Goal: Transaction & Acquisition: Purchase product/service

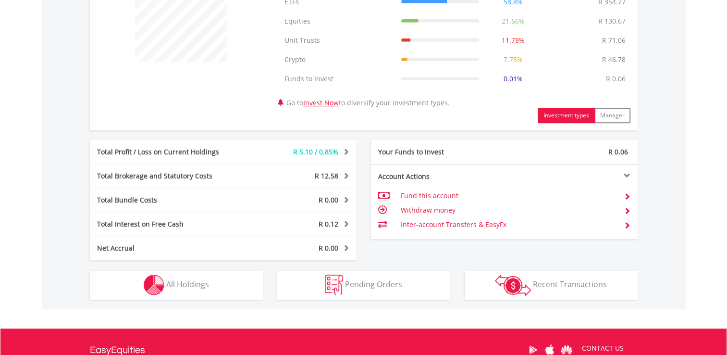
scroll to position [384, 0]
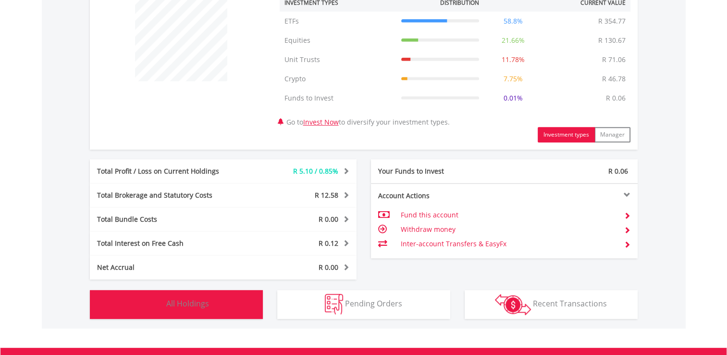
click at [243, 297] on button "Holdings All Holdings" at bounding box center [176, 304] width 173 height 29
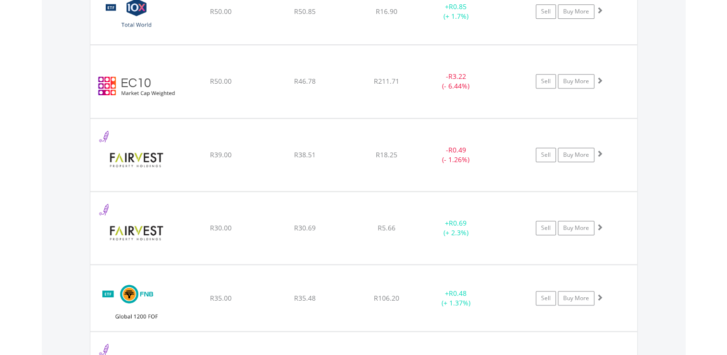
scroll to position [950, 0]
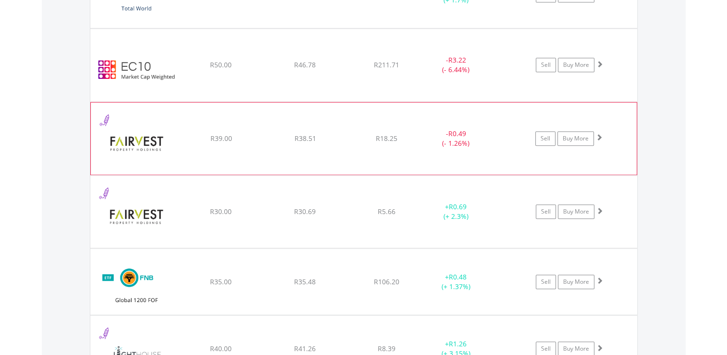
click at [491, 74] on div "- R0.49 (- 1.26%)" at bounding box center [456, 64] width 73 height 19
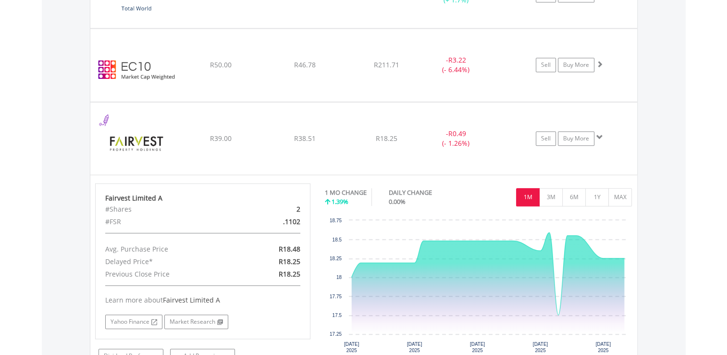
click at [698, 222] on body "My Investments Invest Now New Listings Sell My Recurring Investments Pending Or…" at bounding box center [363, 177] width 727 height 2255
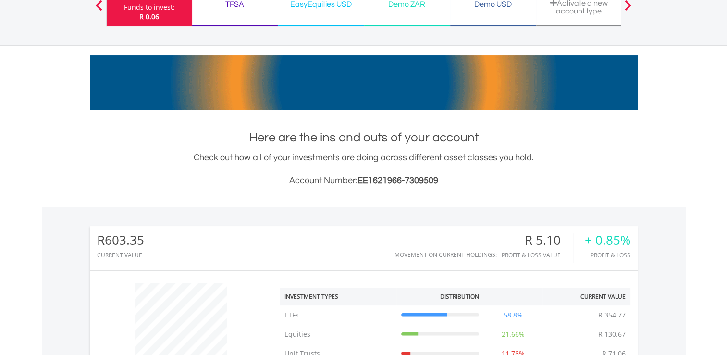
scroll to position [86, 0]
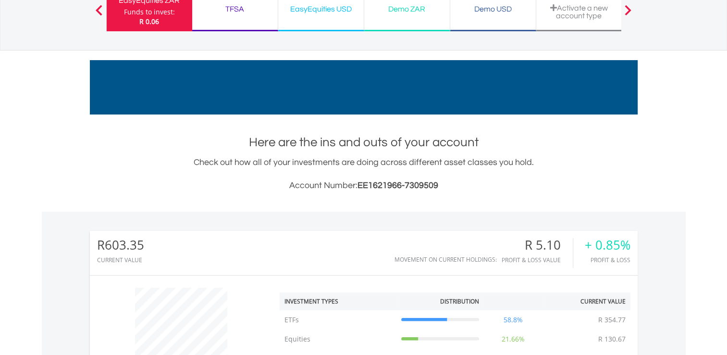
click at [158, 8] on div "Funds to invest:" at bounding box center [149, 12] width 51 height 10
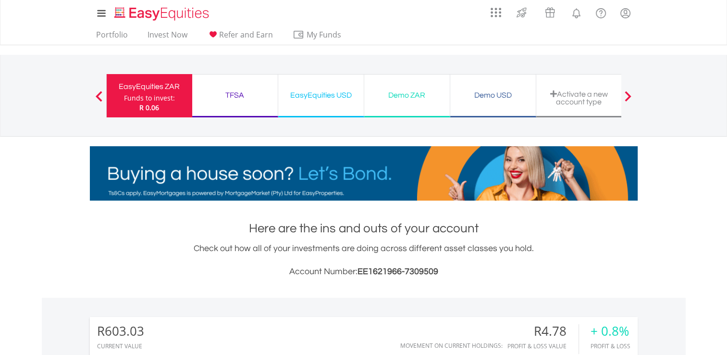
scroll to position [92, 183]
click at [166, 5] on link "Home page" at bounding box center [162, 11] width 102 height 19
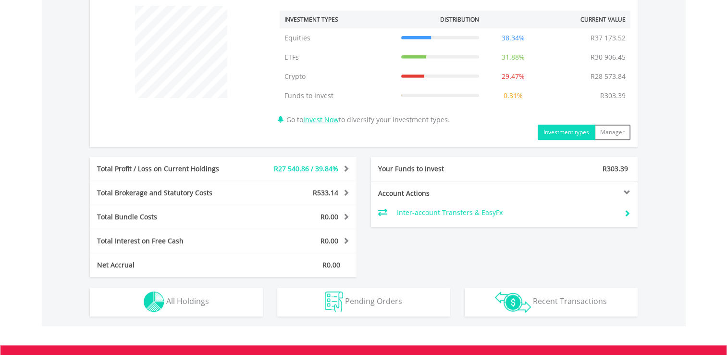
scroll to position [346, 0]
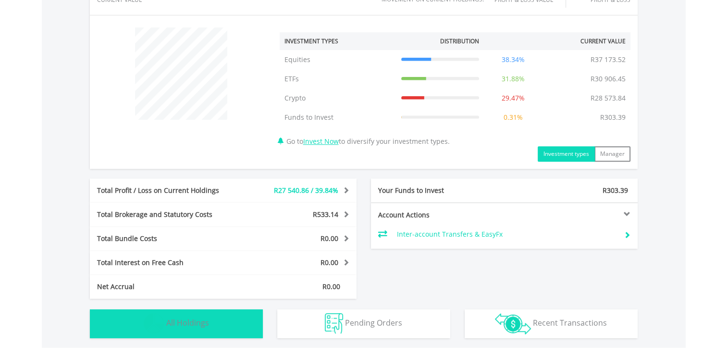
click at [188, 324] on span "All Holdings" at bounding box center [187, 322] width 43 height 11
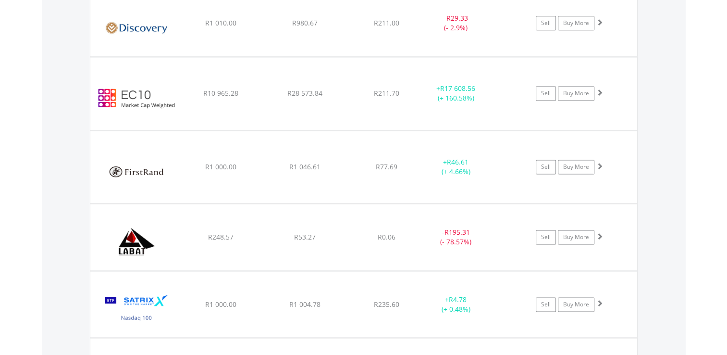
scroll to position [1328, 0]
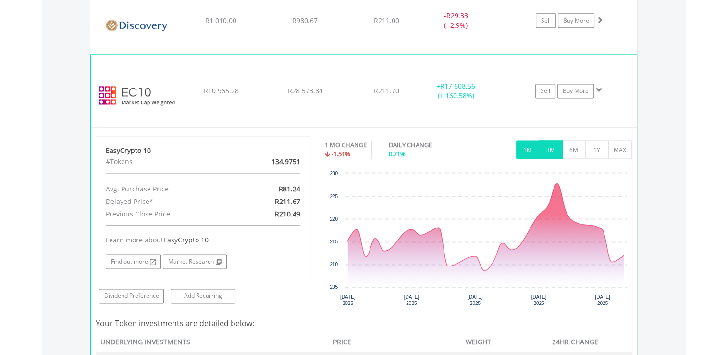
click at [552, 154] on button "3M" at bounding box center [551, 149] width 24 height 18
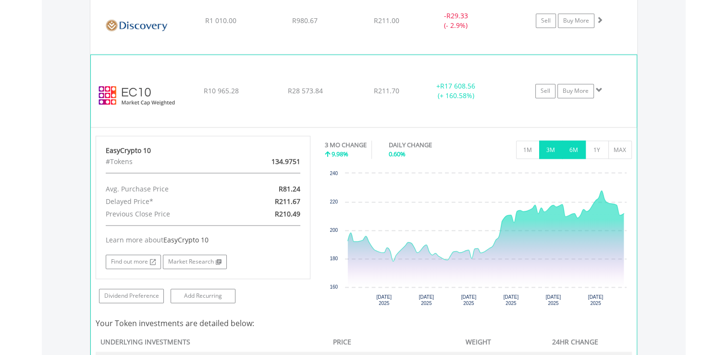
click at [571, 155] on button "6M" at bounding box center [574, 149] width 24 height 18
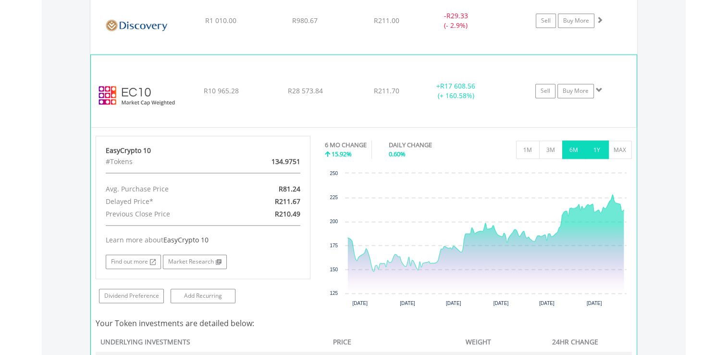
click at [594, 149] on button "1Y" at bounding box center [597, 149] width 24 height 18
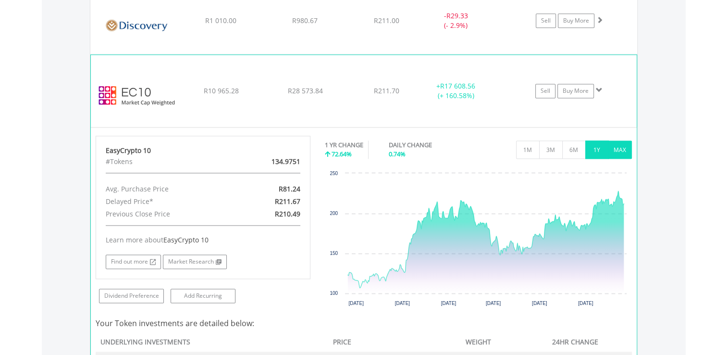
click at [611, 149] on button "MAX" at bounding box center [620, 149] width 24 height 18
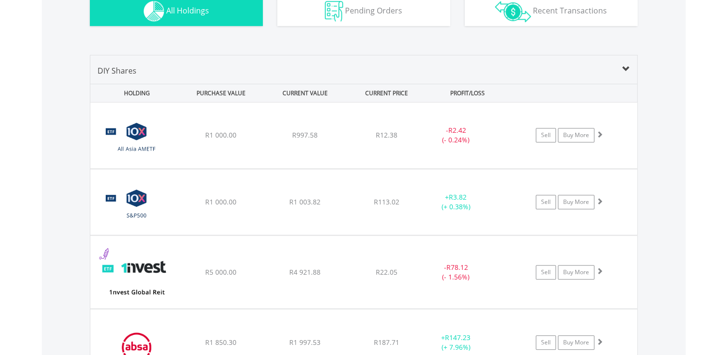
scroll to position [664, 0]
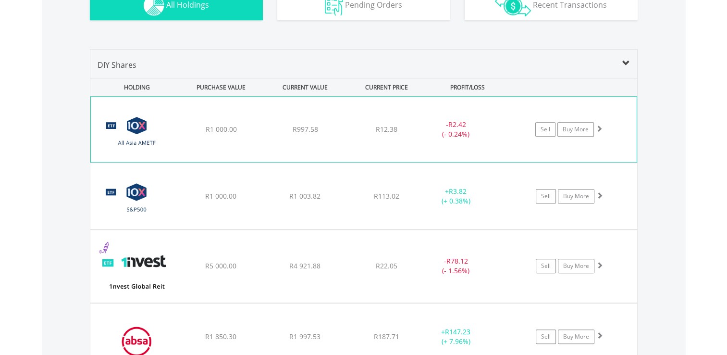
click at [436, 139] on div "﻿ 10X All Asia Actively Managed Exchange Traded Fund R1 000.00 R997.58 R12.38 -…" at bounding box center [364, 129] width 546 height 65
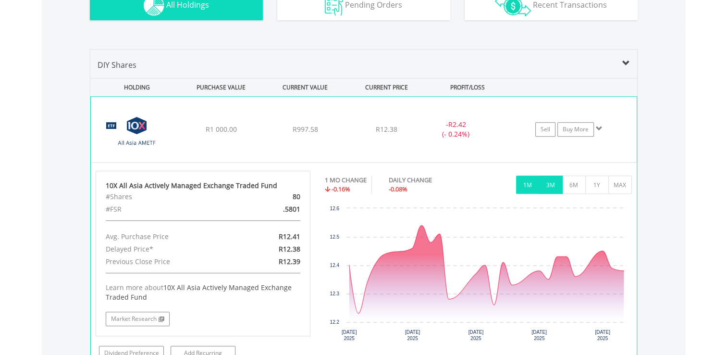
click at [542, 178] on button "3M" at bounding box center [551, 184] width 24 height 18
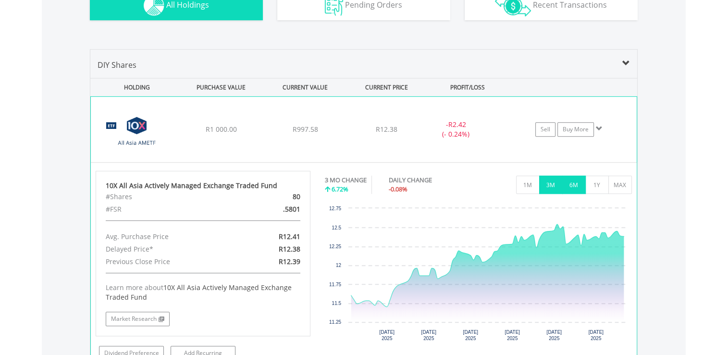
click at [574, 178] on button "6M" at bounding box center [574, 184] width 24 height 18
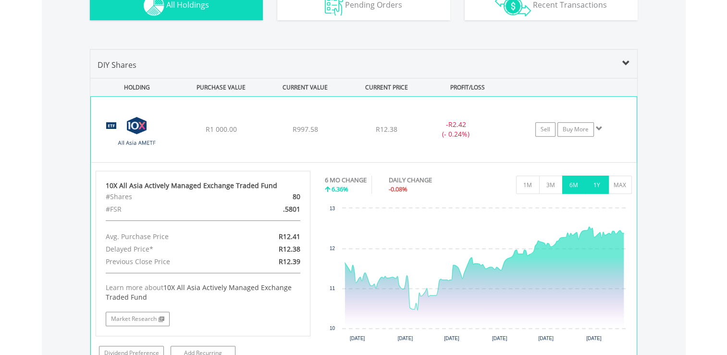
click at [595, 180] on button "1Y" at bounding box center [597, 184] width 24 height 18
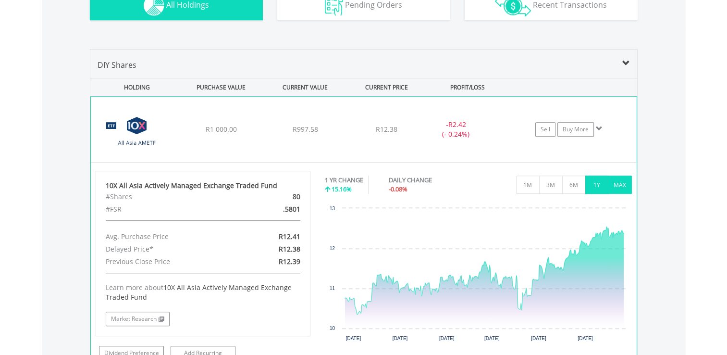
click at [614, 182] on button "MAX" at bounding box center [620, 184] width 24 height 18
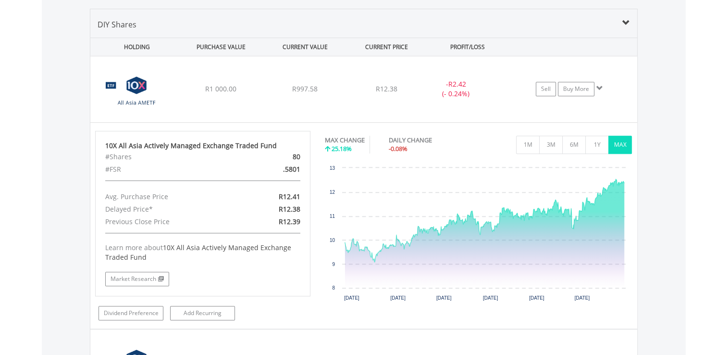
scroll to position [701, 0]
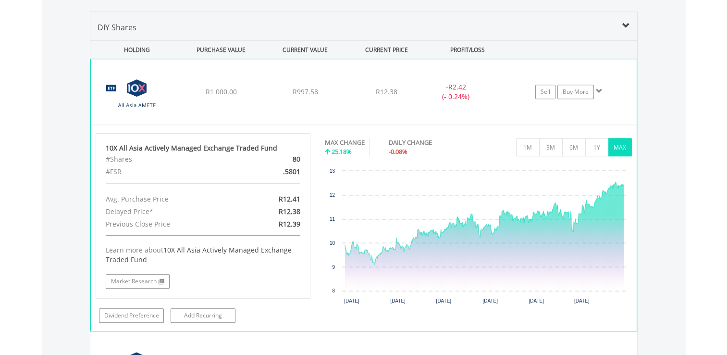
click at [596, 88] on span at bounding box center [599, 90] width 7 height 7
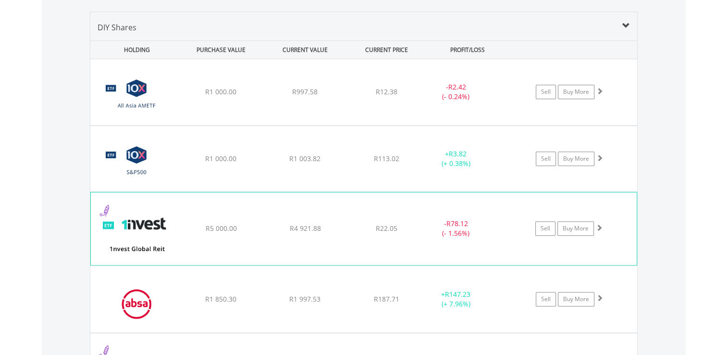
click at [410, 97] on div "R22.05" at bounding box center [386, 92] width 76 height 10
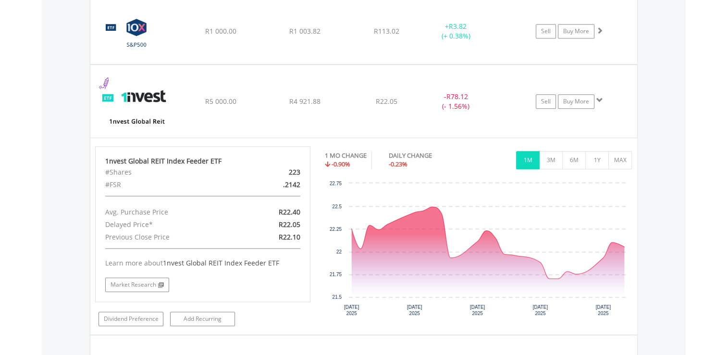
scroll to position [861, 0]
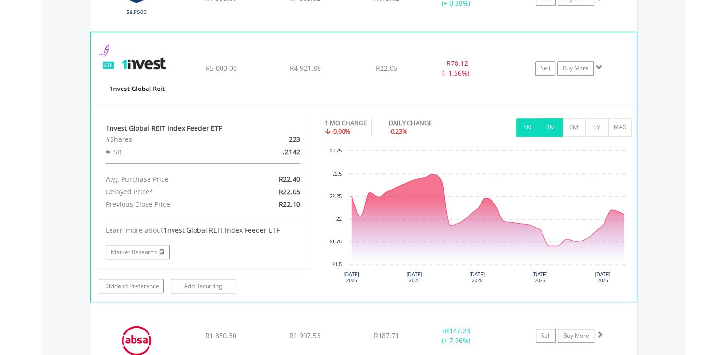
click at [543, 124] on button "3M" at bounding box center [551, 127] width 24 height 18
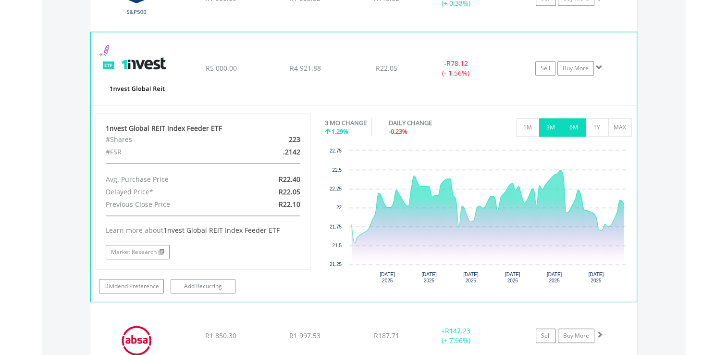
click at [569, 125] on button "6M" at bounding box center [574, 127] width 24 height 18
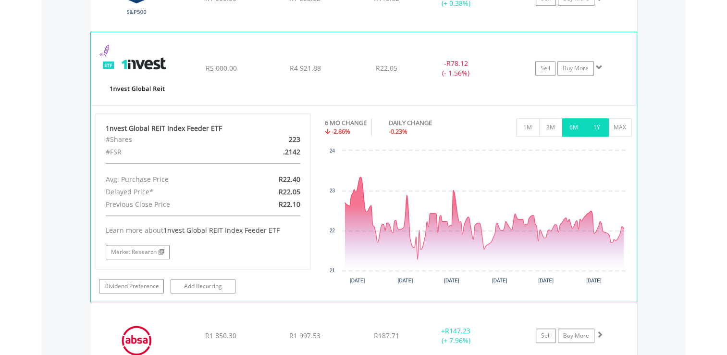
click at [596, 124] on button "1Y" at bounding box center [597, 127] width 24 height 18
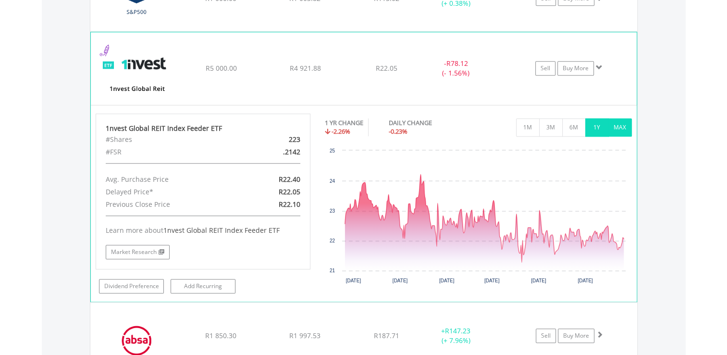
click at [619, 126] on button "MAX" at bounding box center [620, 127] width 24 height 18
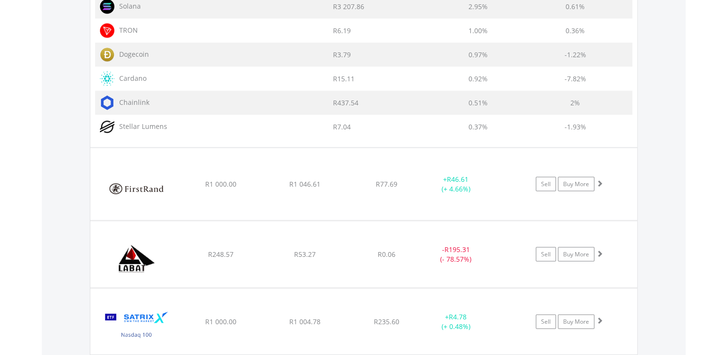
scroll to position [1980, 0]
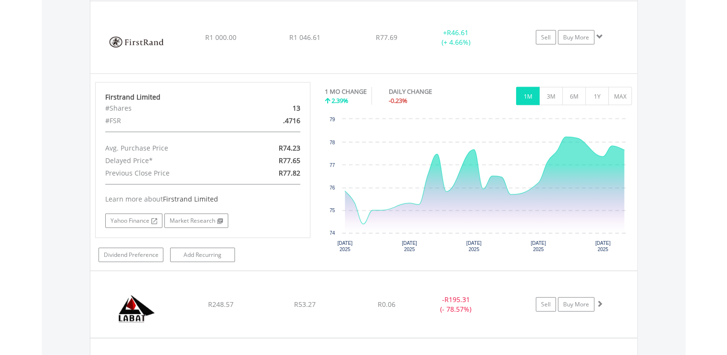
scroll to position [2127, 0]
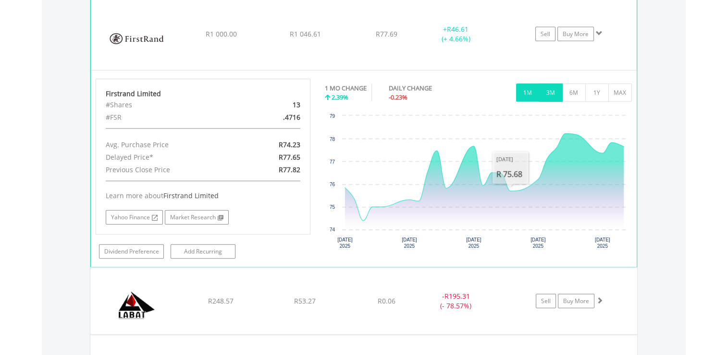
click at [556, 84] on button "3M" at bounding box center [551, 93] width 24 height 18
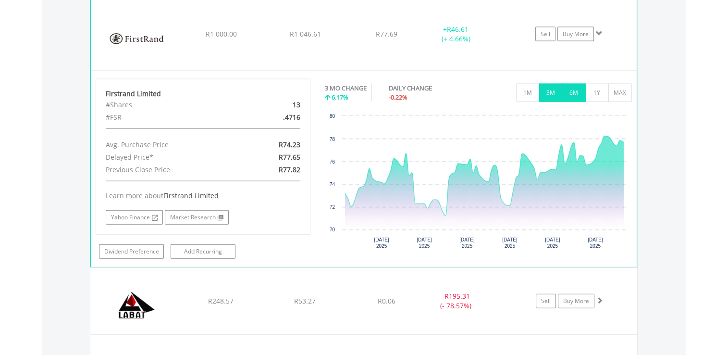
click at [571, 86] on button "6M" at bounding box center [574, 93] width 24 height 18
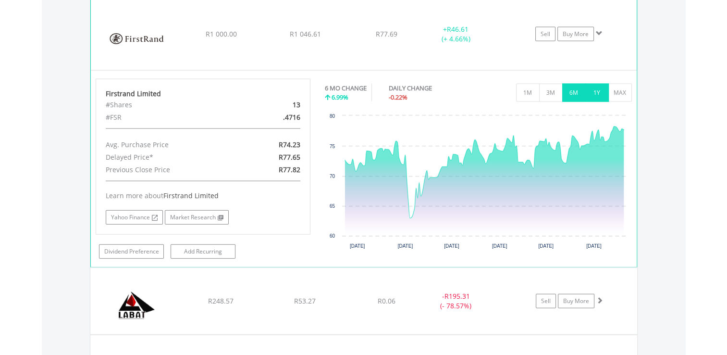
click at [602, 93] on button "1Y" at bounding box center [597, 93] width 24 height 18
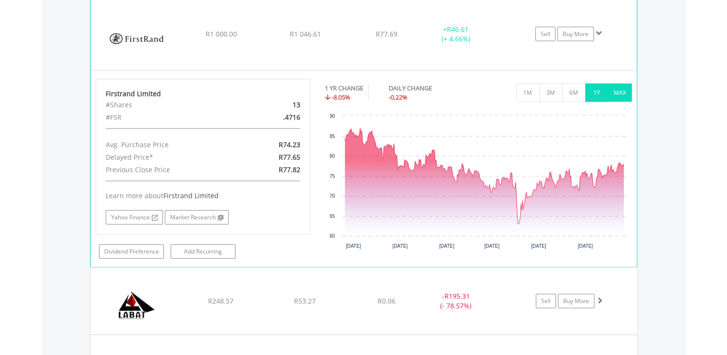
click at [624, 91] on button "MAX" at bounding box center [620, 93] width 24 height 18
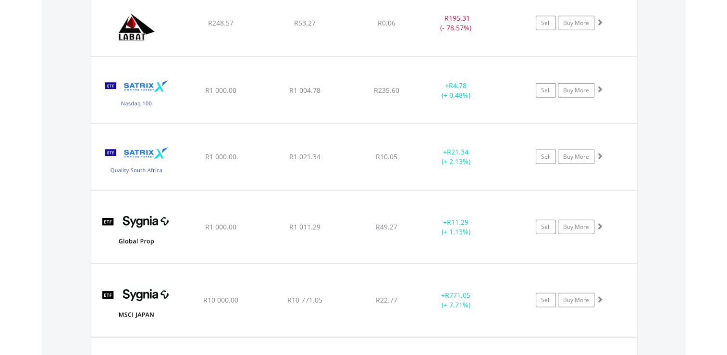
scroll to position [2422, 0]
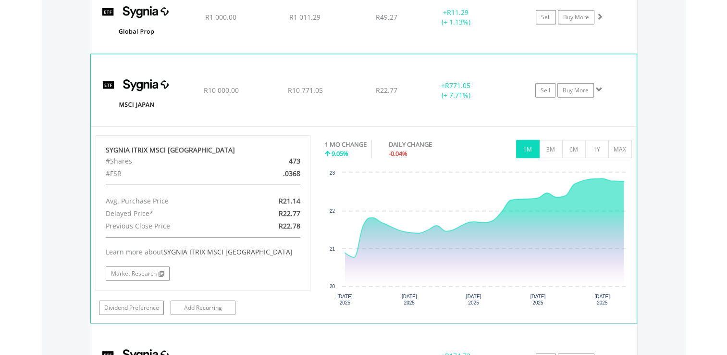
scroll to position [2634, 0]
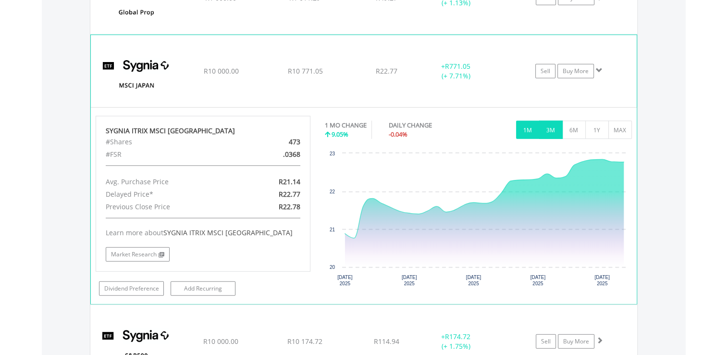
click at [548, 122] on button "3M" at bounding box center [551, 130] width 24 height 18
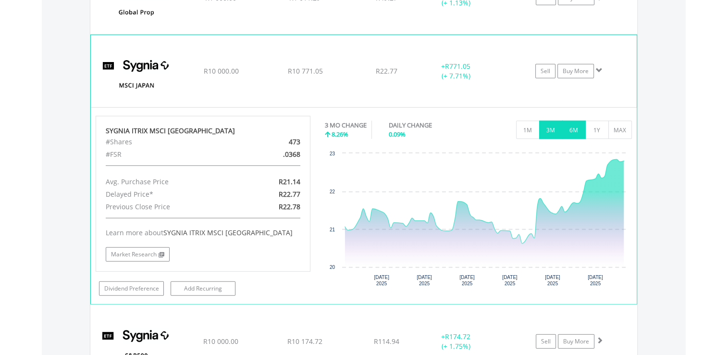
click at [577, 129] on button "6M" at bounding box center [574, 130] width 24 height 18
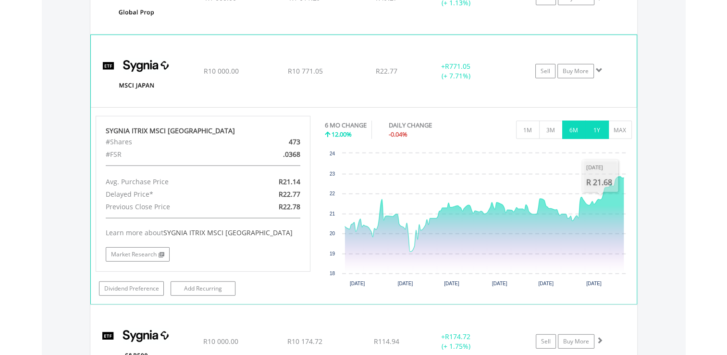
click at [597, 127] on button "1Y" at bounding box center [597, 130] width 24 height 18
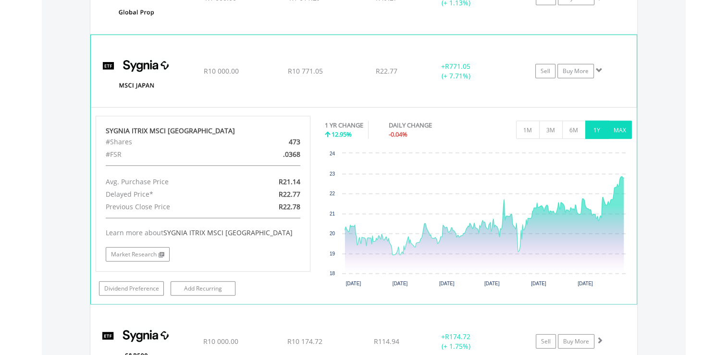
click at [621, 128] on button "MAX" at bounding box center [620, 130] width 24 height 18
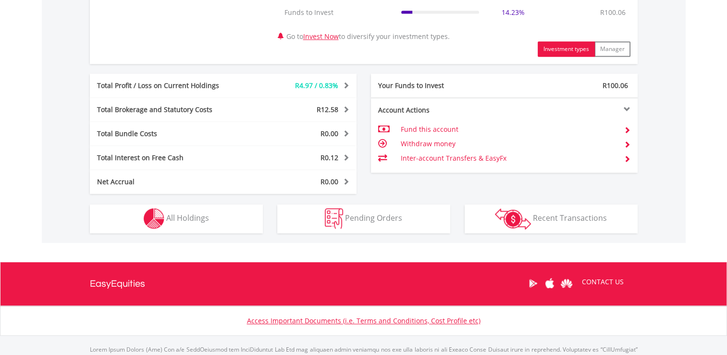
scroll to position [477, 0]
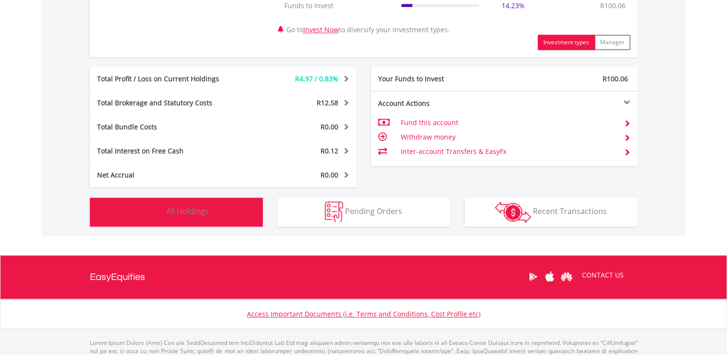
click at [168, 202] on button "Holdings All Holdings" at bounding box center [176, 211] width 173 height 29
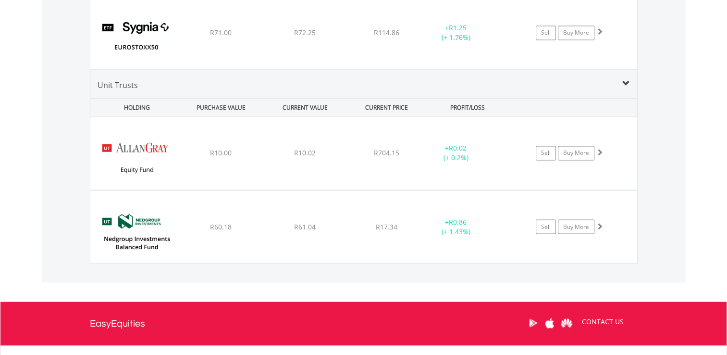
scroll to position [1595, 0]
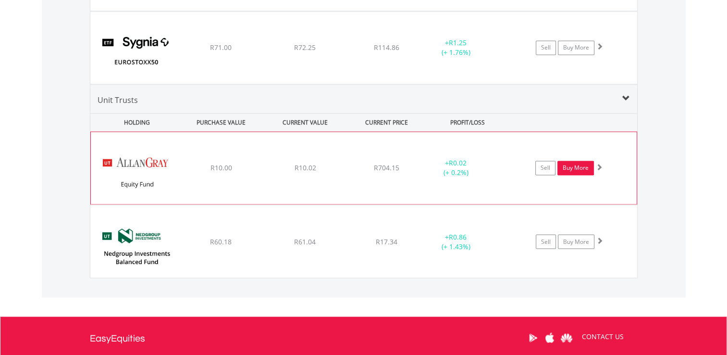
click at [569, 167] on link "Buy More" at bounding box center [575, 167] width 37 height 14
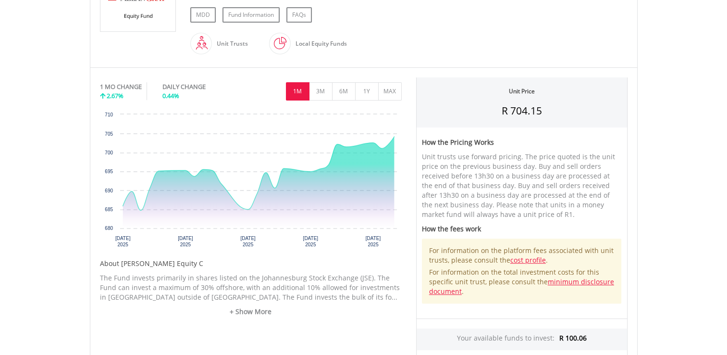
scroll to position [250, 0]
click at [344, 84] on button "6M" at bounding box center [344, 91] width 24 height 18
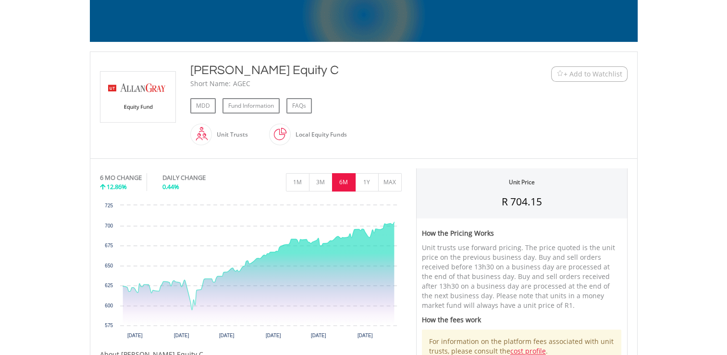
scroll to position [158, 0]
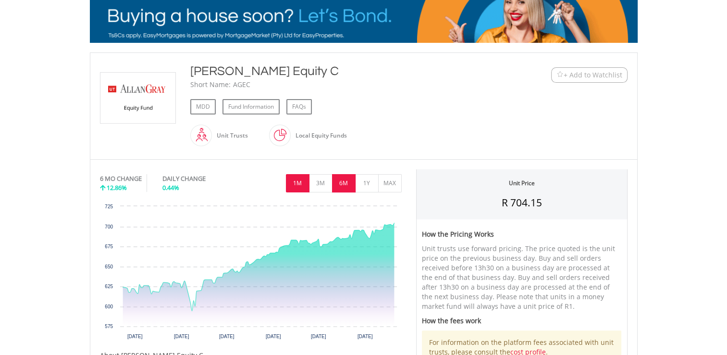
click at [306, 177] on button "1M" at bounding box center [298, 183] width 24 height 18
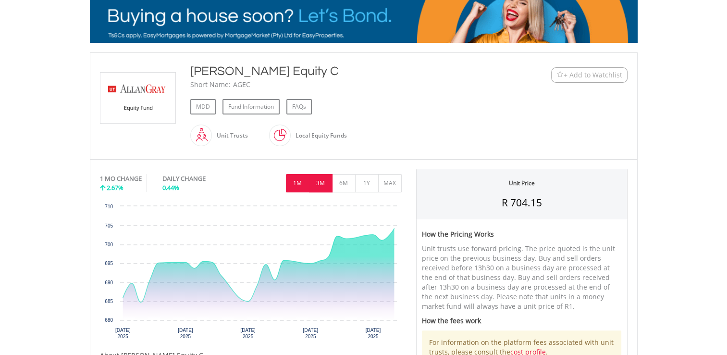
click at [318, 177] on button "3M" at bounding box center [321, 183] width 24 height 18
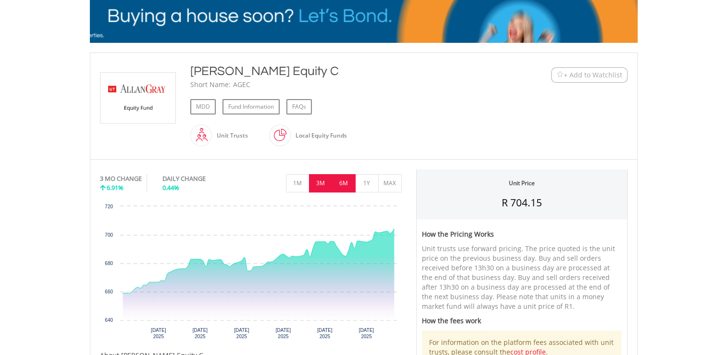
click at [340, 182] on button "6M" at bounding box center [344, 183] width 24 height 18
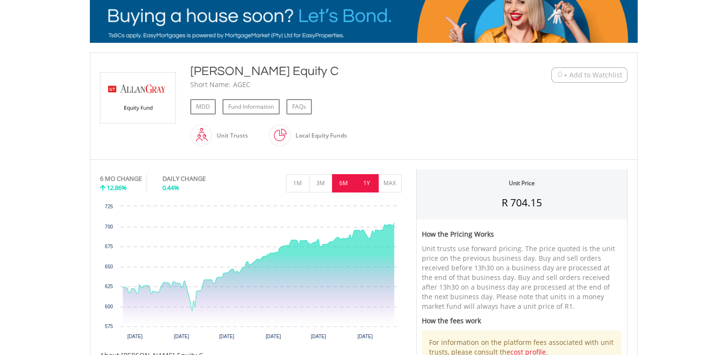
click at [364, 183] on button "1Y" at bounding box center [367, 183] width 24 height 18
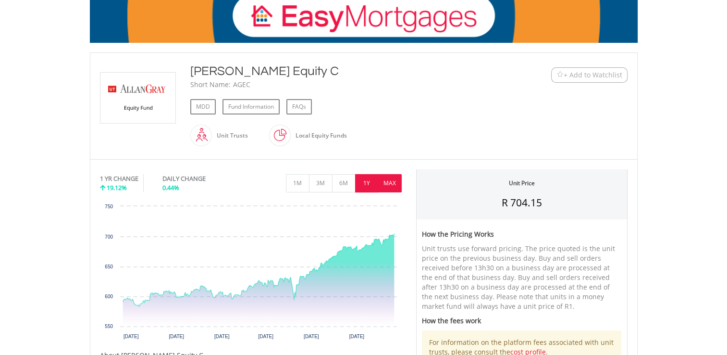
click at [387, 181] on button "MAX" at bounding box center [390, 183] width 24 height 18
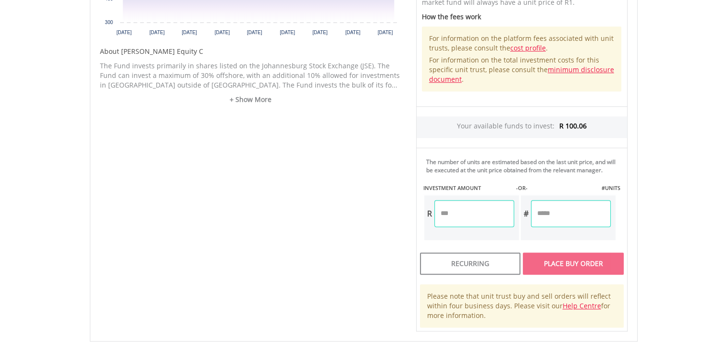
scroll to position [477, 0]
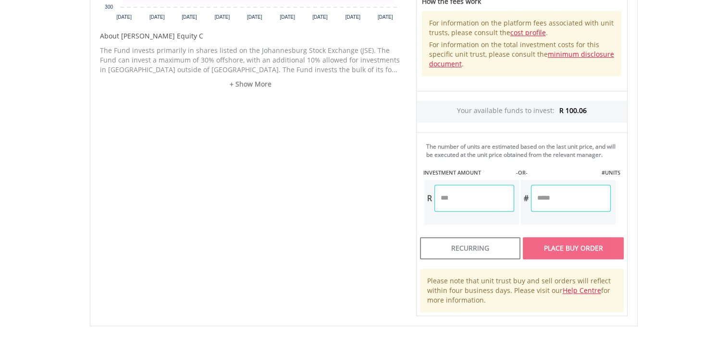
click at [470, 197] on input "number" at bounding box center [474, 198] width 80 height 27
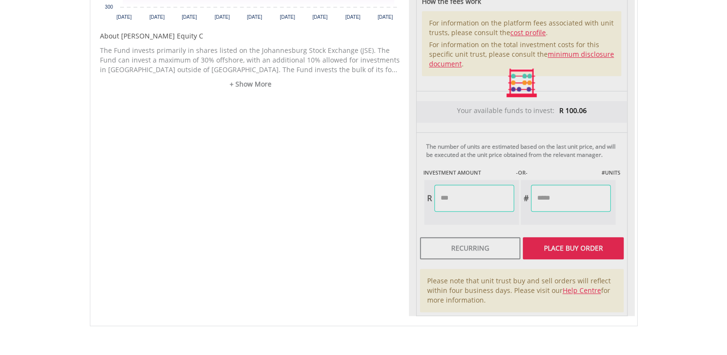
click at [672, 205] on body "My Investments Invest Now New Listings Sell My Recurring Investments Pending Or…" at bounding box center [363, 12] width 727 height 978
type input "*****"
type input "******"
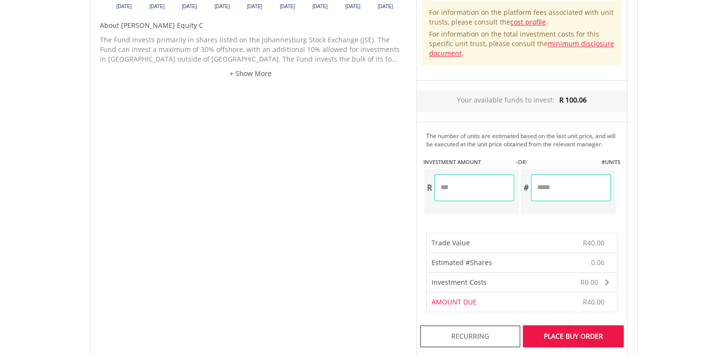
scroll to position [491, 0]
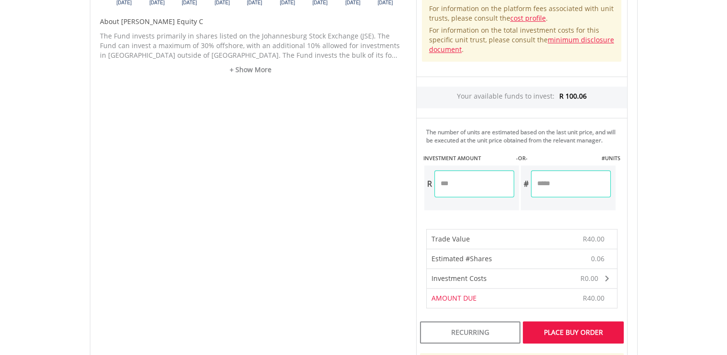
click at [565, 328] on div "Place Buy Order" at bounding box center [573, 332] width 100 height 22
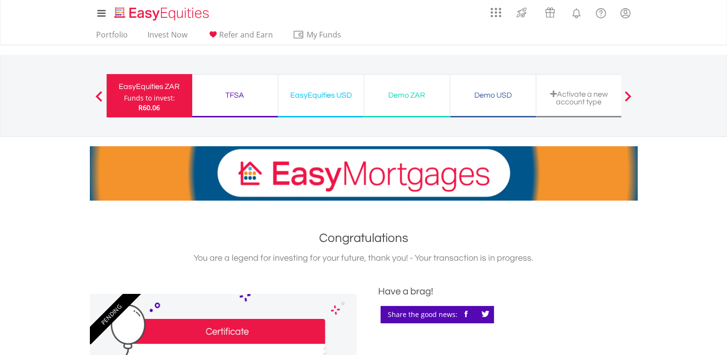
click at [164, 88] on div "EasyEquities ZAR" at bounding box center [149, 86] width 74 height 13
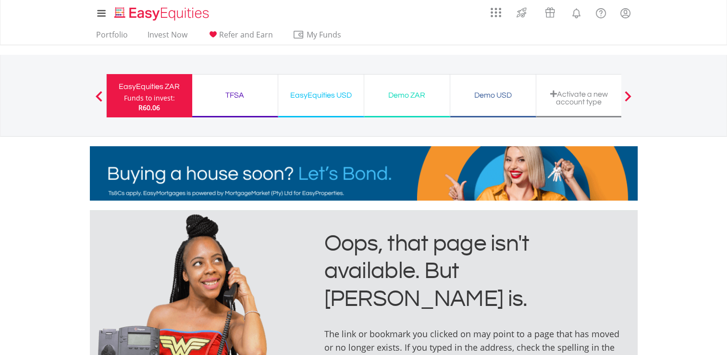
click at [157, 89] on div "EasyEquities ZAR" at bounding box center [149, 86] width 74 height 13
click at [144, 12] on img "Home page" at bounding box center [162, 14] width 100 height 16
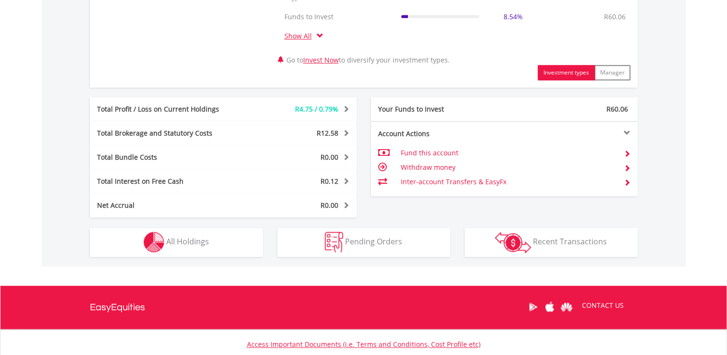
scroll to position [461, 0]
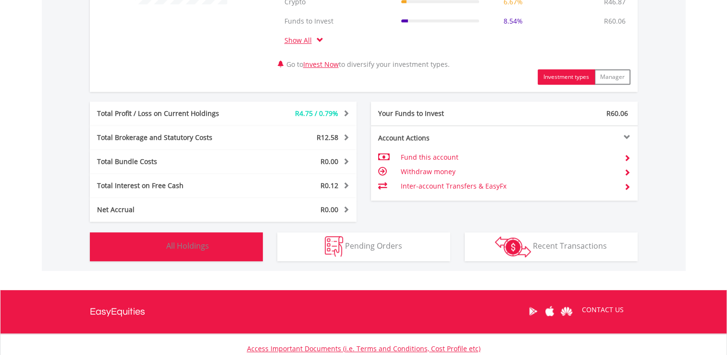
click at [171, 245] on span "All Holdings" at bounding box center [187, 245] width 43 height 11
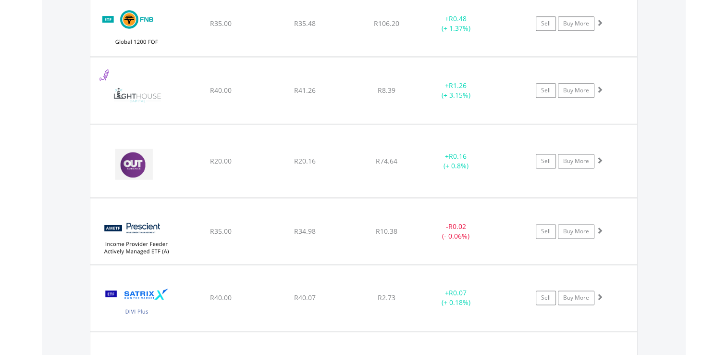
scroll to position [1223, 0]
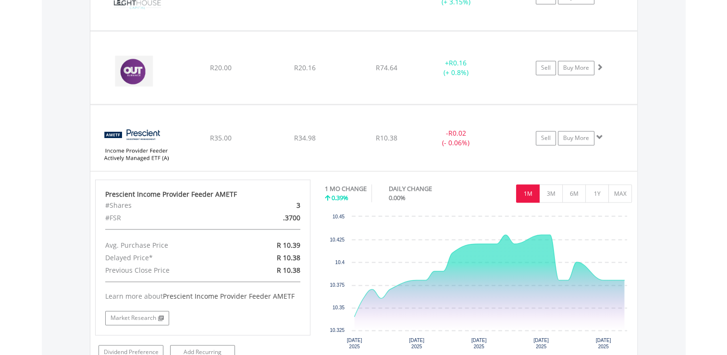
scroll to position [1324, 0]
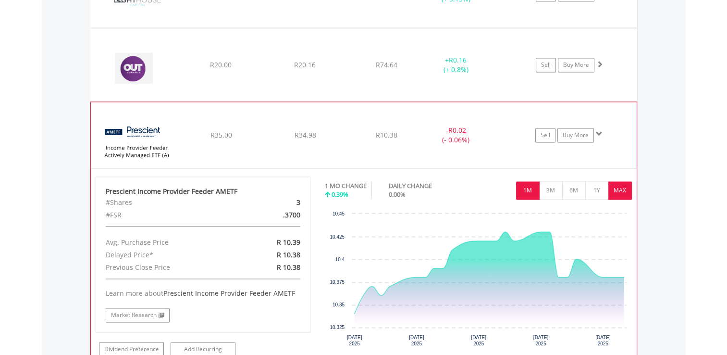
click at [625, 185] on button "MAX" at bounding box center [620, 190] width 24 height 18
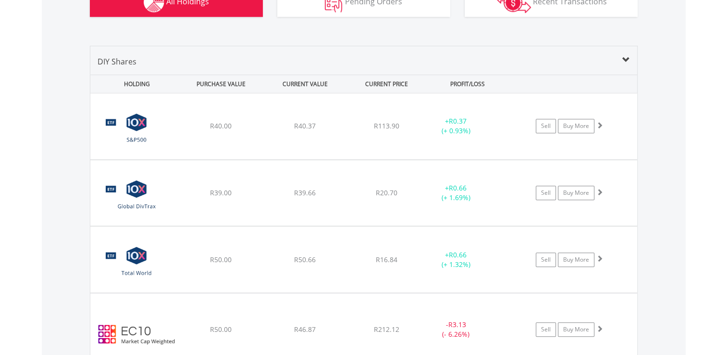
scroll to position [721, 0]
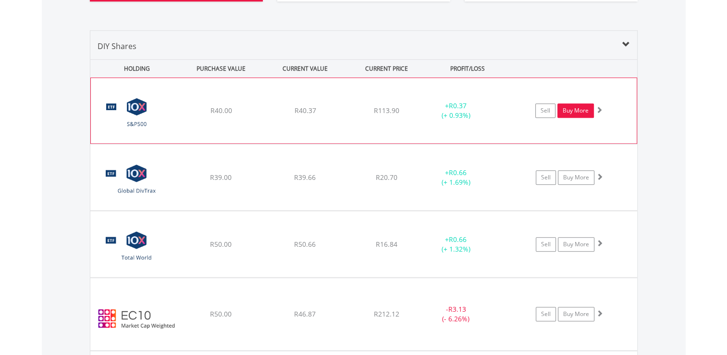
click at [568, 114] on link "Buy More" at bounding box center [575, 110] width 37 height 14
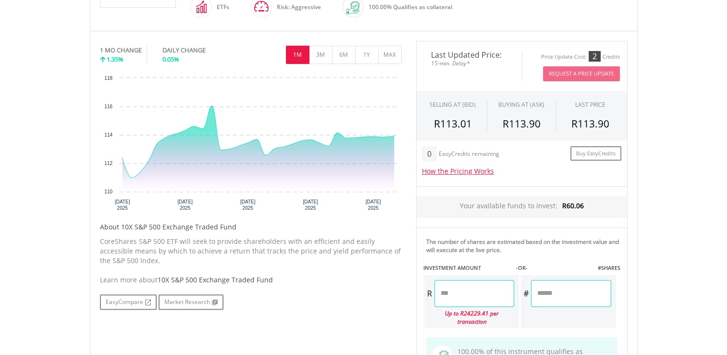
scroll to position [269, 0]
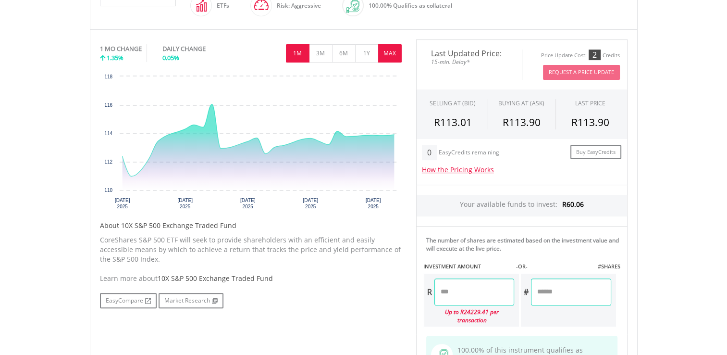
click at [392, 57] on button "MAX" at bounding box center [390, 53] width 24 height 18
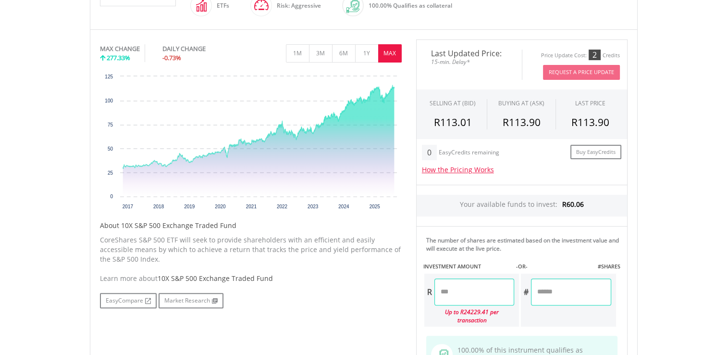
click at [497, 288] on input "number" at bounding box center [474, 291] width 80 height 27
type input "*****"
type input "******"
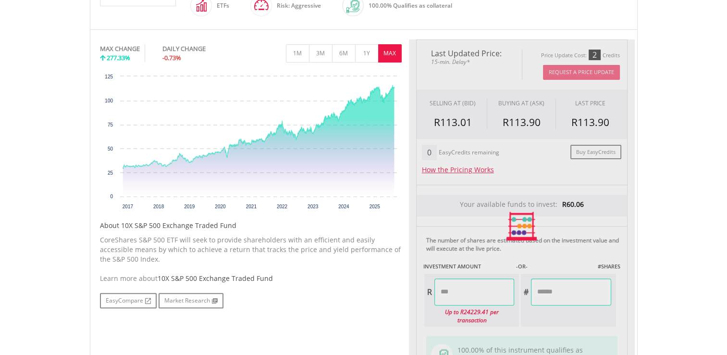
click at [697, 172] on body "My Investments Invest Now New Listings Sell My Recurring Investments Pending Or…" at bounding box center [363, 164] width 727 height 867
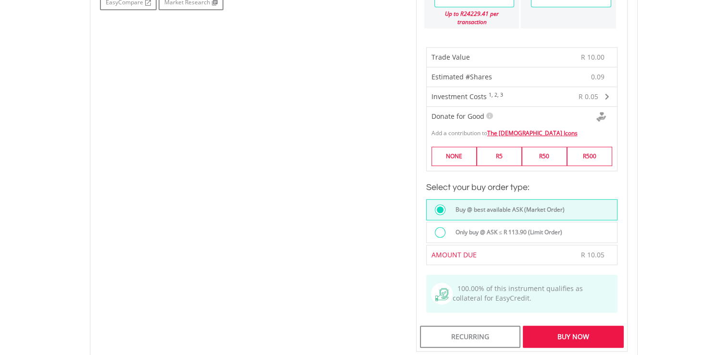
scroll to position [570, 0]
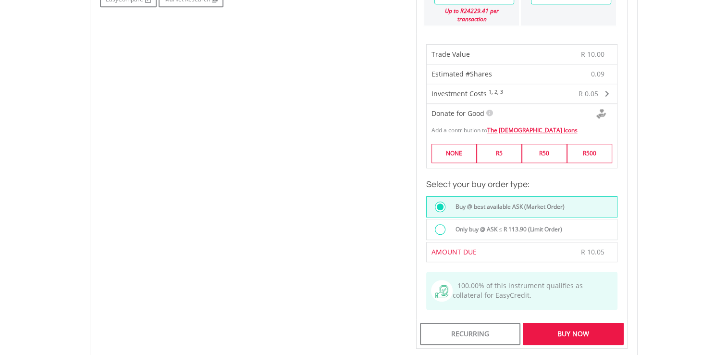
click at [579, 322] on div "Buy Now" at bounding box center [573, 333] width 100 height 22
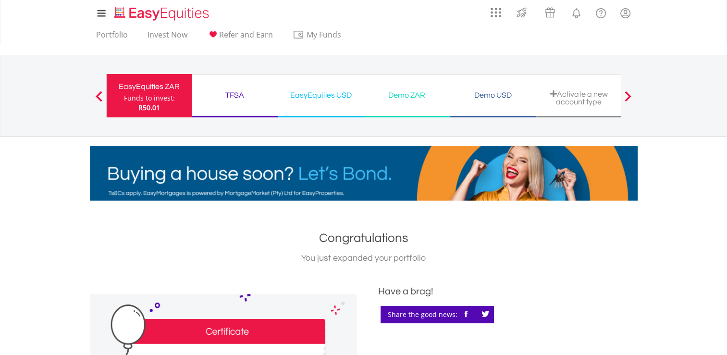
click at [150, 99] on div "Funds to invest:" at bounding box center [149, 98] width 51 height 10
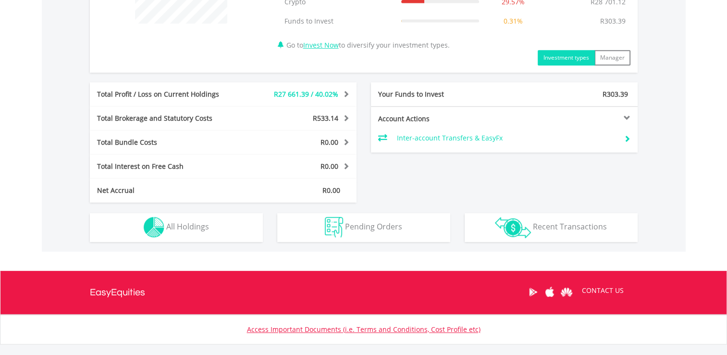
scroll to position [461, 0]
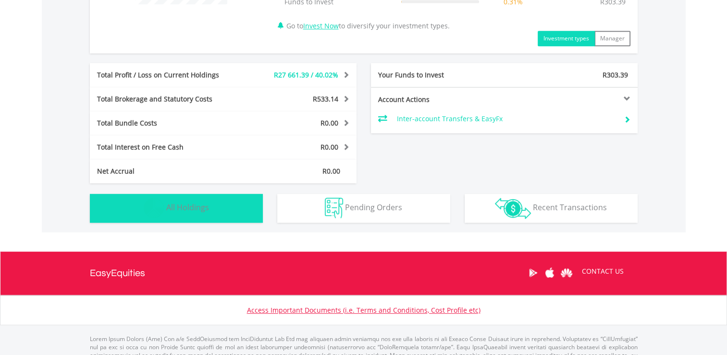
click at [218, 212] on button "Holdings All Holdings" at bounding box center [176, 208] width 173 height 29
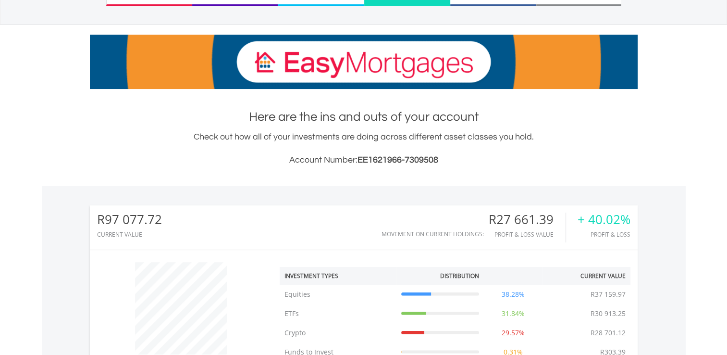
scroll to position [0, 0]
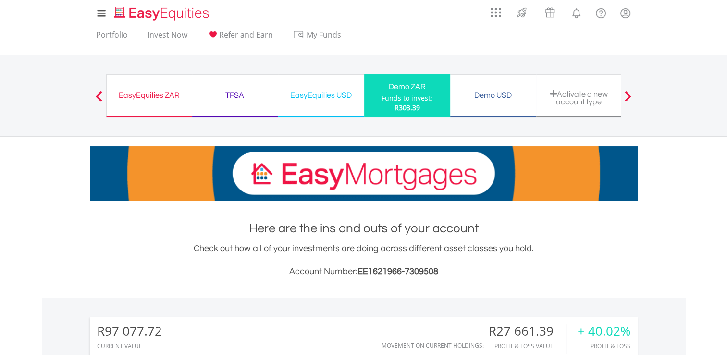
click at [129, 93] on div "EasyEquities ZAR" at bounding box center [149, 94] width 74 height 13
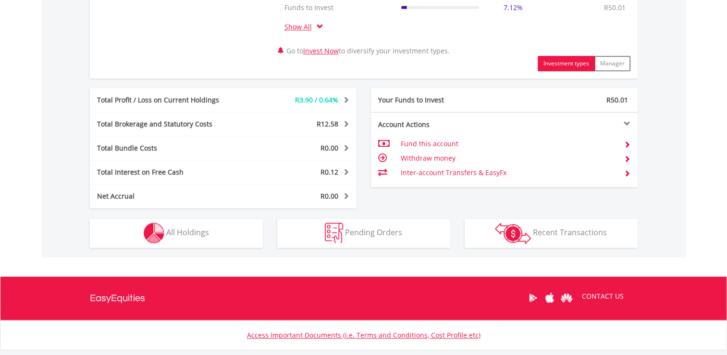
scroll to position [497, 0]
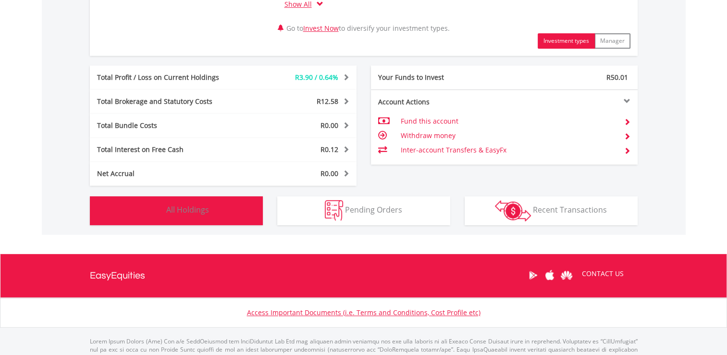
click at [152, 214] on img "button" at bounding box center [154, 210] width 21 height 21
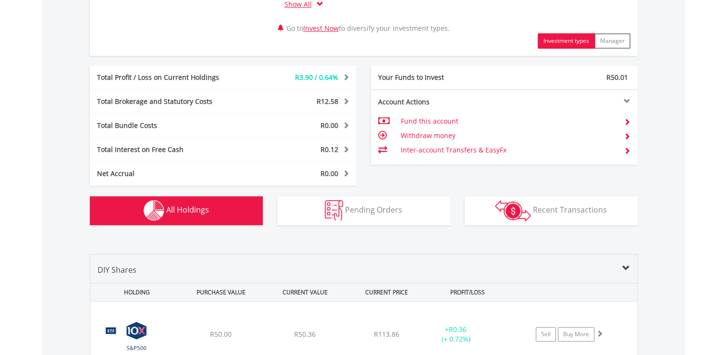
scroll to position [750, 0]
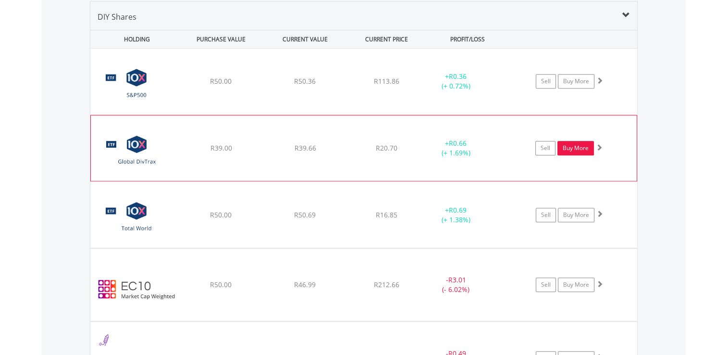
click at [582, 142] on link "Buy More" at bounding box center [575, 148] width 37 height 14
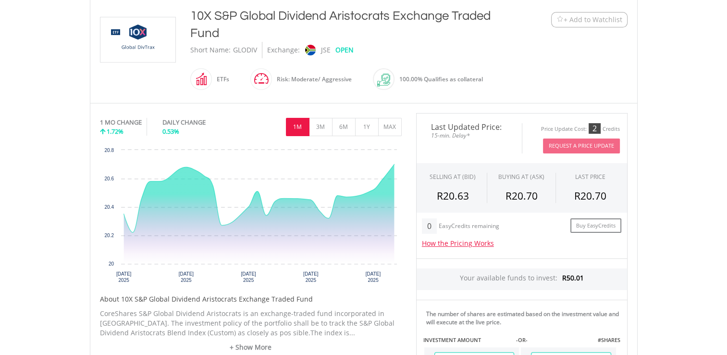
scroll to position [220, 0]
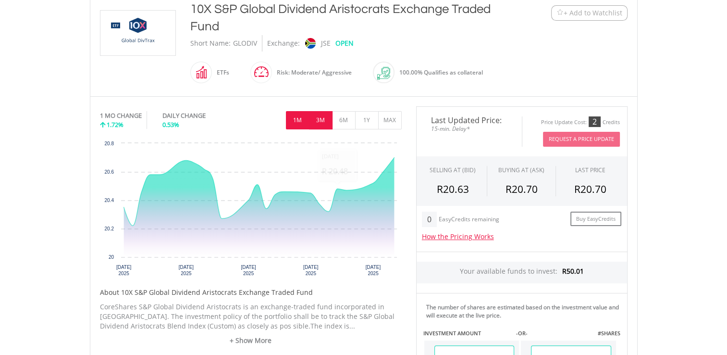
click at [319, 121] on button "3M" at bounding box center [321, 120] width 24 height 18
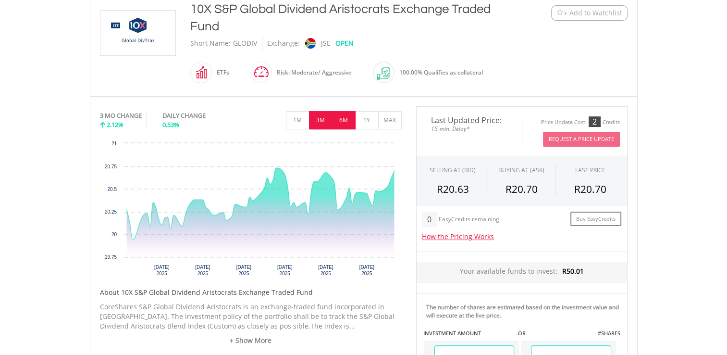
click at [341, 121] on button "6M" at bounding box center [344, 120] width 24 height 18
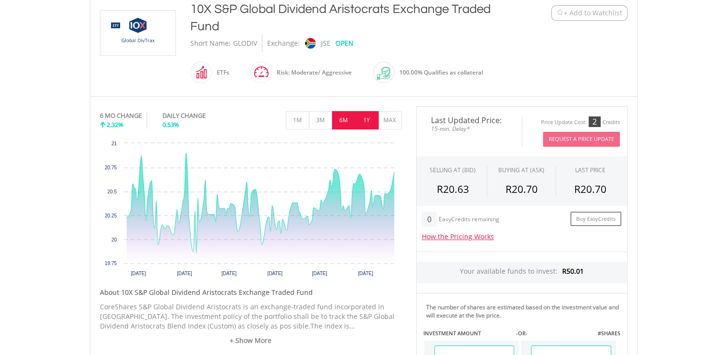
click at [369, 112] on button "1Y" at bounding box center [367, 120] width 24 height 18
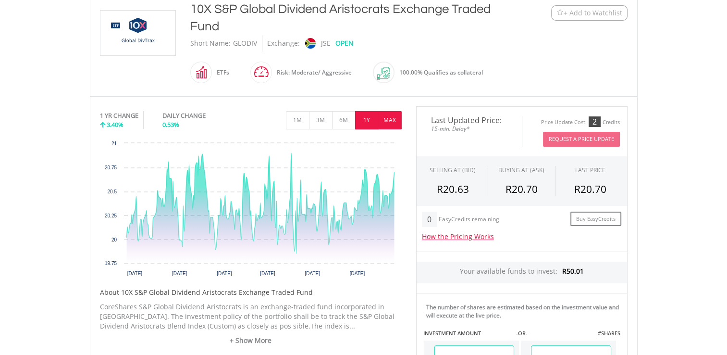
click at [386, 114] on button "MAX" at bounding box center [390, 120] width 24 height 18
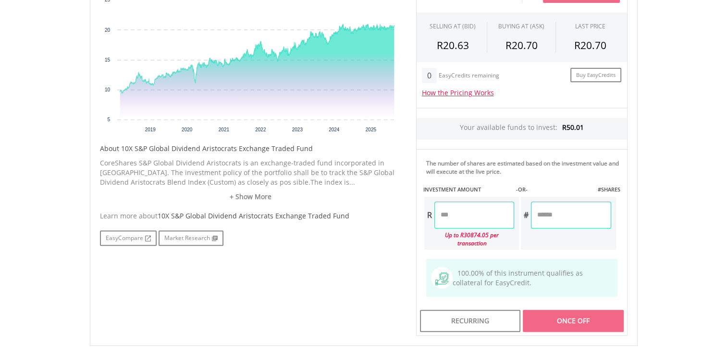
scroll to position [367, 0]
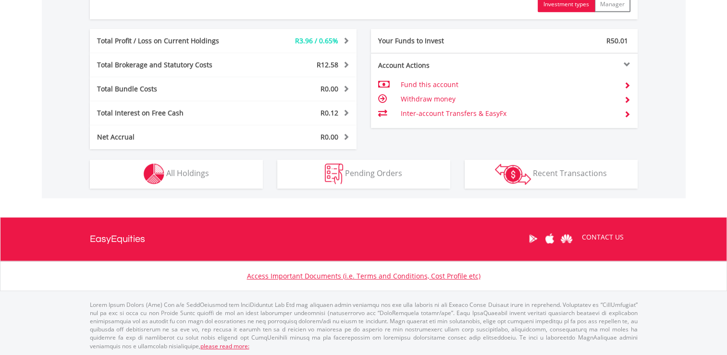
scroll to position [92, 183]
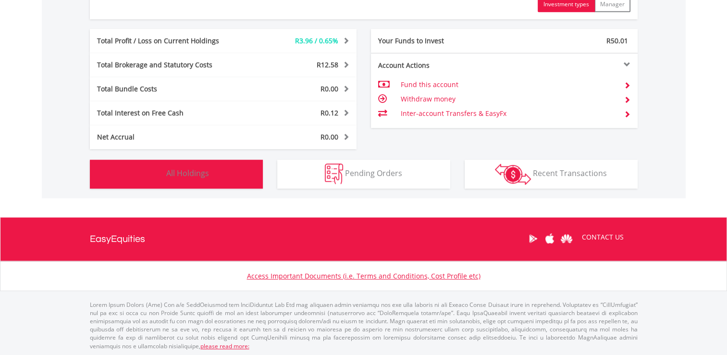
click at [185, 171] on span "All Holdings" at bounding box center [187, 173] width 43 height 11
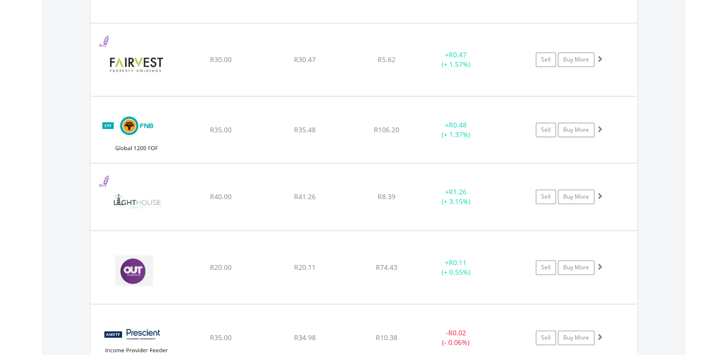
scroll to position [1119, 0]
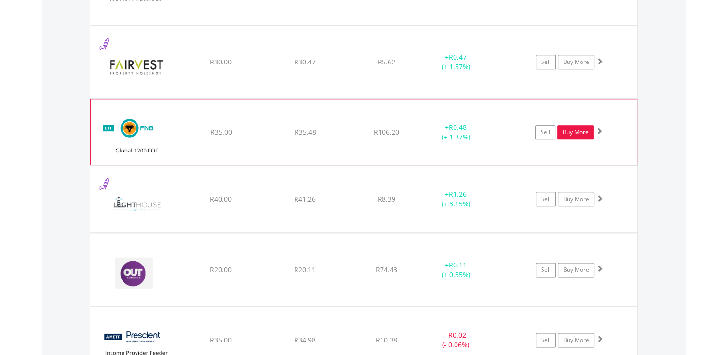
click at [572, 131] on link "Buy More" at bounding box center [575, 132] width 37 height 14
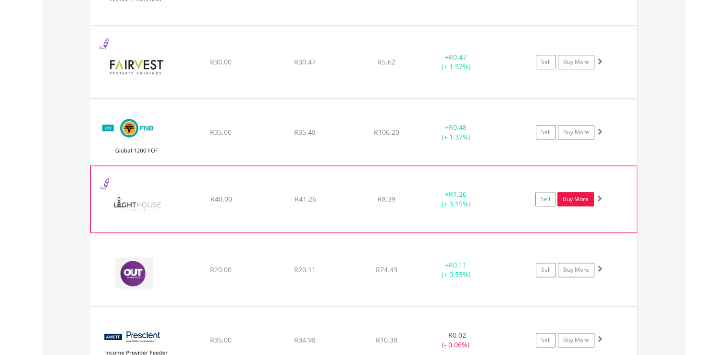
click at [583, 201] on link "Buy More" at bounding box center [575, 199] width 37 height 14
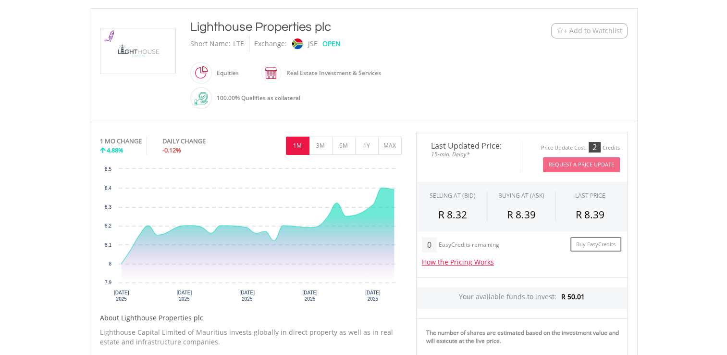
scroll to position [203, 0]
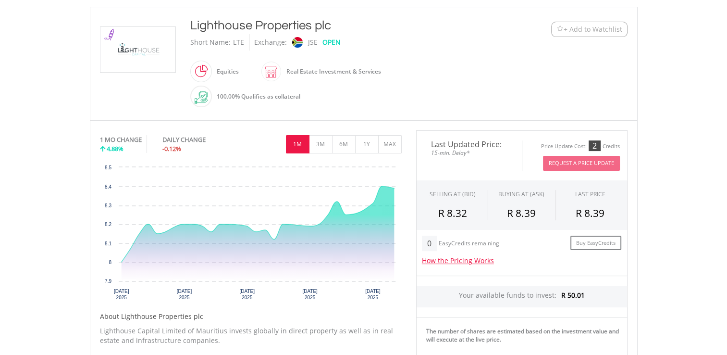
drag, startPoint x: 727, startPoint y: 151, endPoint x: 728, endPoint y: 175, distance: 23.6
click at [727, 175] on html "My Investments Invest Now New Listings Sell My Recurring Investments Pending Or…" at bounding box center [363, 239] width 727 height 884
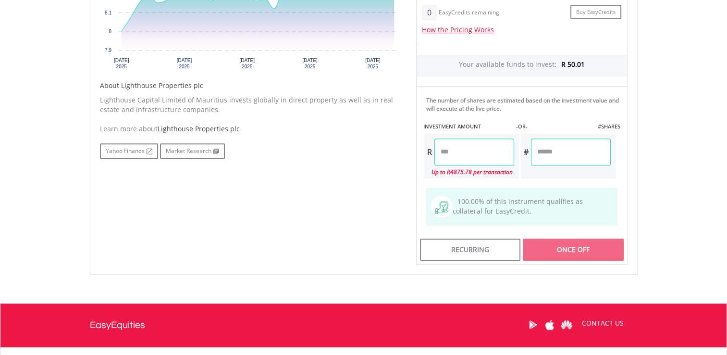
scroll to position [444, 0]
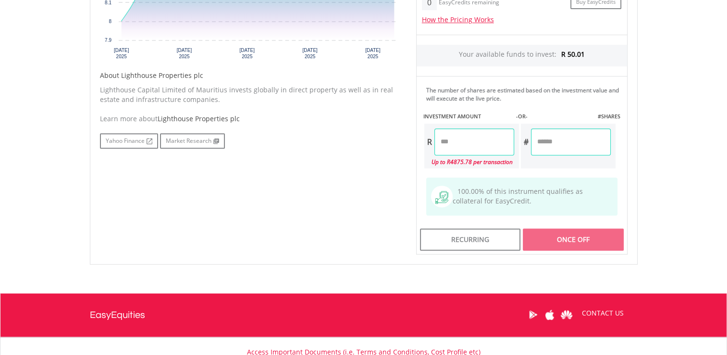
click at [478, 149] on input "number" at bounding box center [474, 141] width 80 height 27
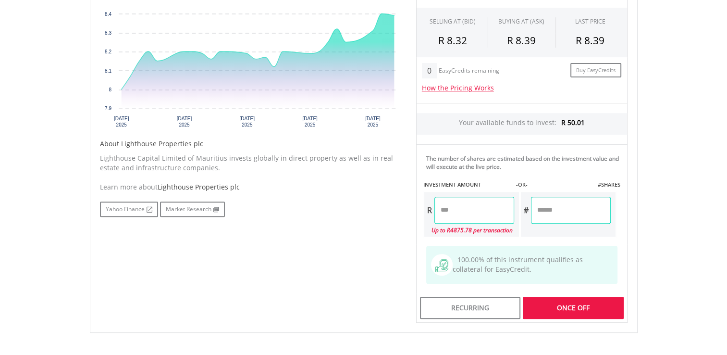
scroll to position [377, 0]
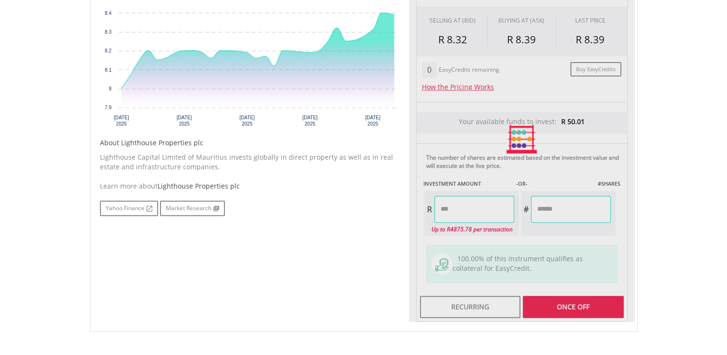
type input "*****"
type input "******"
click at [655, 133] on body "My Investments Invest Now New Listings Sell My Recurring Investments Pending Or…" at bounding box center [363, 65] width 727 height 884
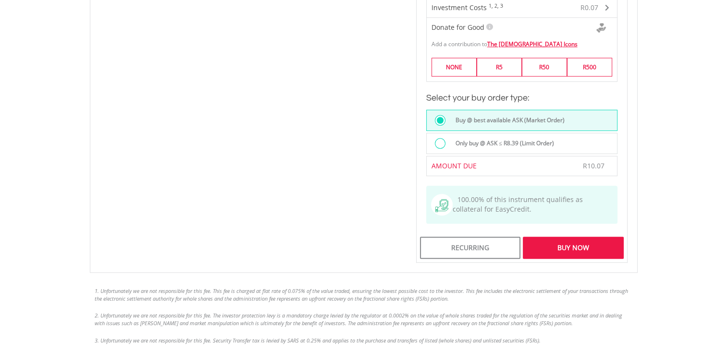
scroll to position [674, 0]
click at [568, 253] on div "Buy Now" at bounding box center [573, 246] width 100 height 22
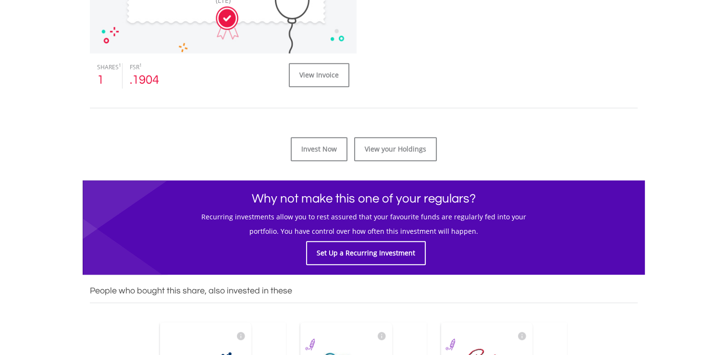
scroll to position [441, 0]
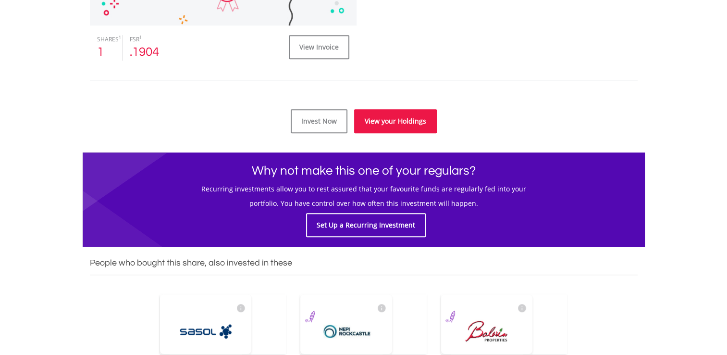
click at [394, 132] on link "View your Holdings" at bounding box center [395, 121] width 83 height 24
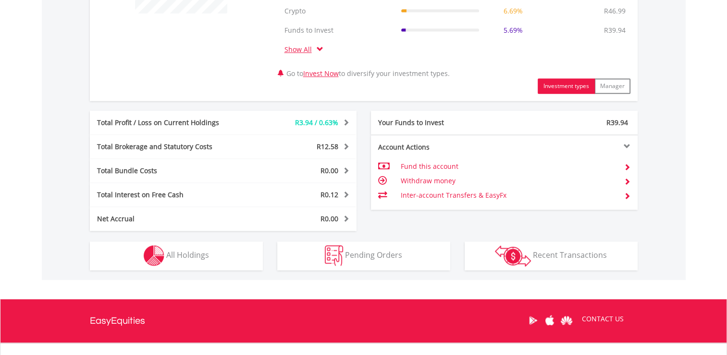
scroll to position [449, 0]
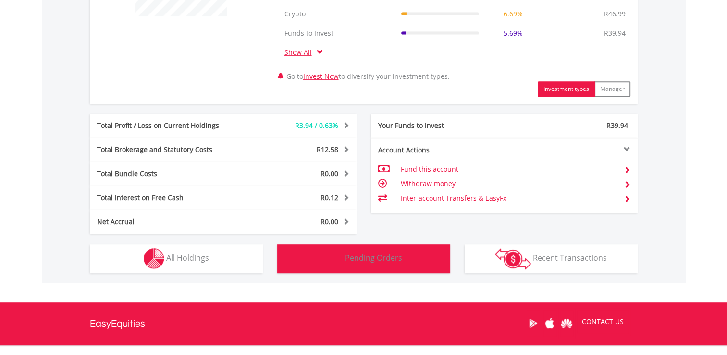
click at [406, 257] on button "Pending Orders Pending Orders" at bounding box center [363, 258] width 173 height 29
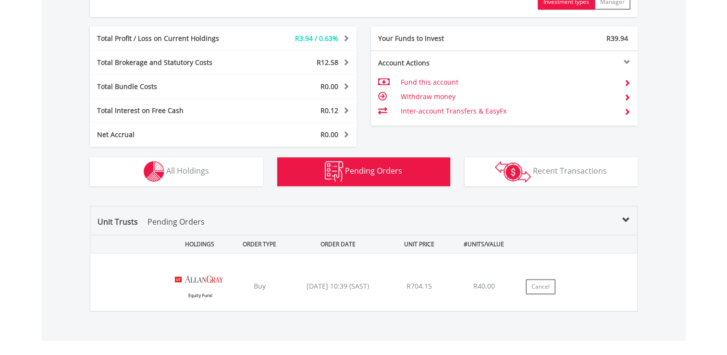
scroll to position [528, 0]
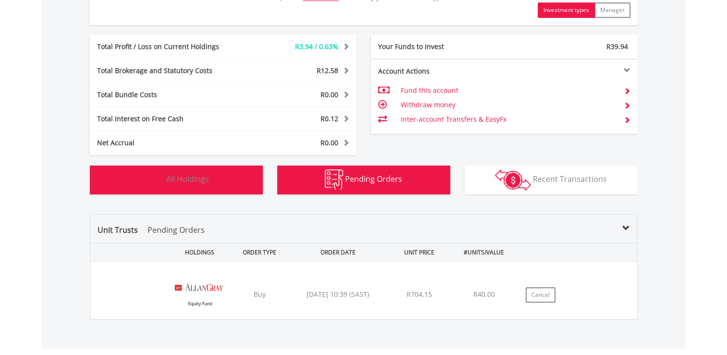
click at [171, 179] on span "All Holdings" at bounding box center [187, 178] width 43 height 11
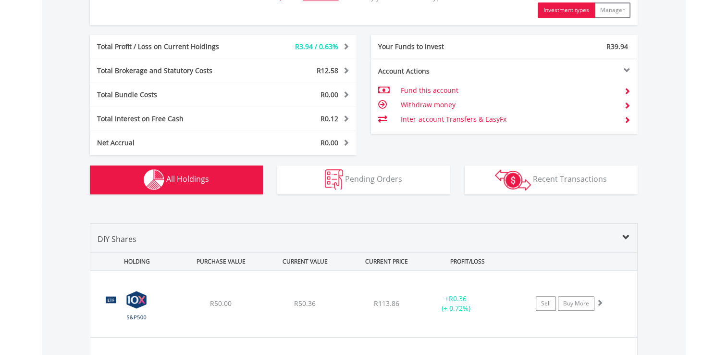
scroll to position [750, 0]
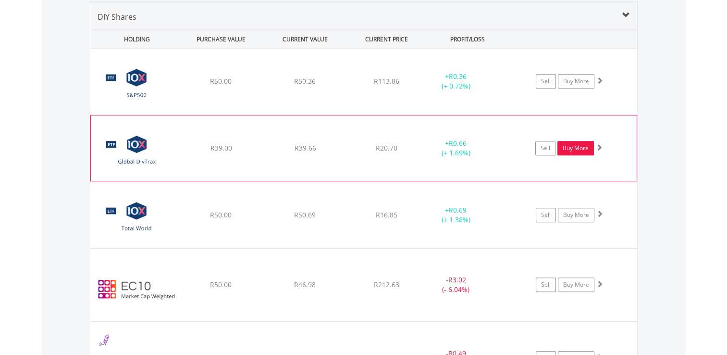
click at [569, 141] on link "Buy More" at bounding box center [575, 148] width 37 height 14
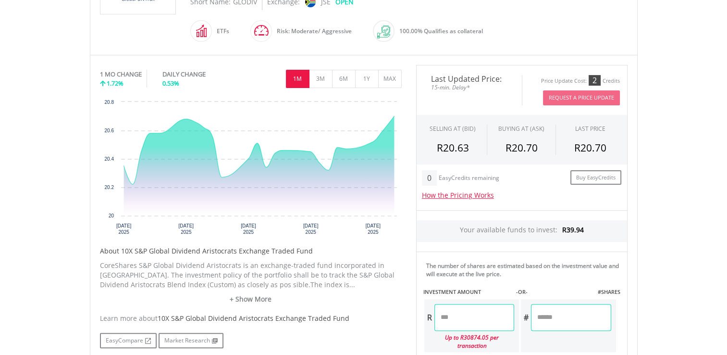
scroll to position [261, 0]
click at [321, 74] on button "3M" at bounding box center [321, 78] width 24 height 18
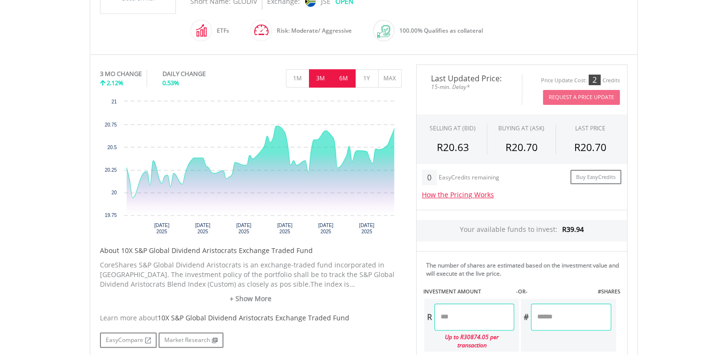
click at [338, 76] on button "6M" at bounding box center [344, 78] width 24 height 18
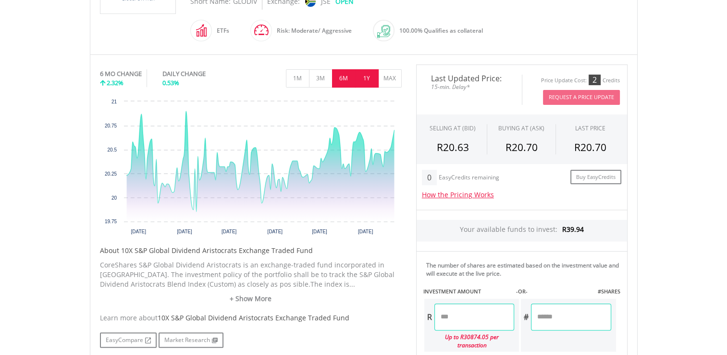
click at [367, 77] on button "1Y" at bounding box center [367, 78] width 24 height 18
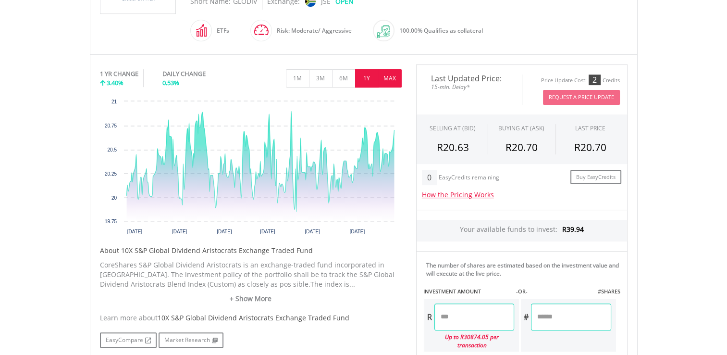
click at [390, 72] on button "MAX" at bounding box center [390, 78] width 24 height 18
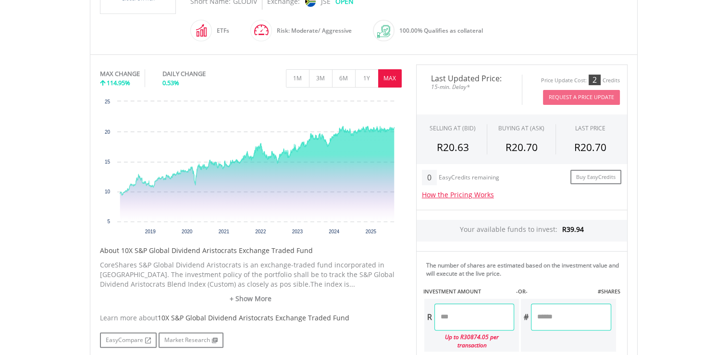
click at [484, 310] on input "number" at bounding box center [474, 316] width 80 height 27
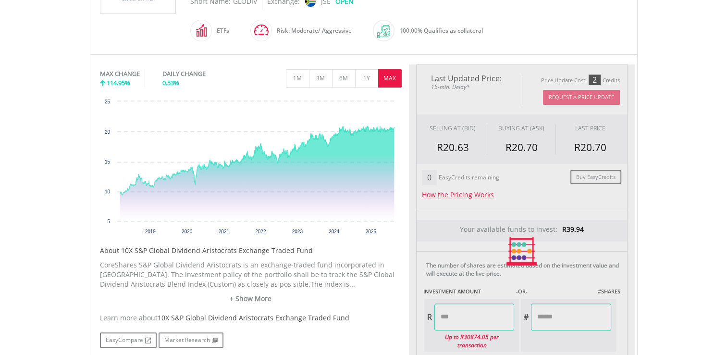
type input "*****"
type input "******"
click at [706, 234] on body "My Investments Invest Now New Listings Sell My Recurring Investments Pending Or…" at bounding box center [363, 181] width 727 height 885
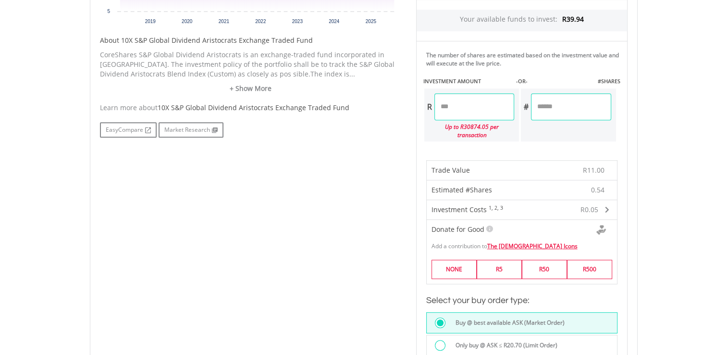
scroll to position [482, 0]
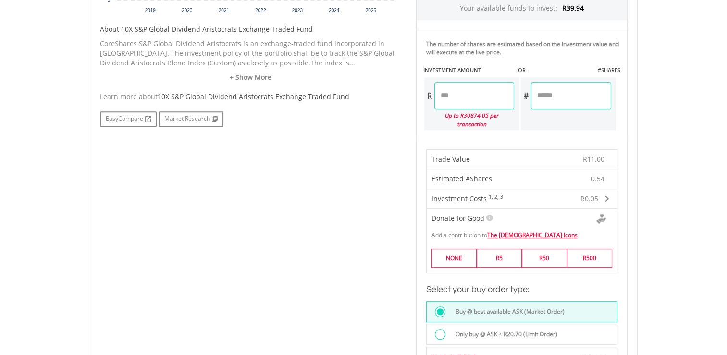
drag, startPoint x: 706, startPoint y: 290, endPoint x: 729, endPoint y: 233, distance: 61.9
click at [727, 233] on html "My Investments Invest Now New Listings Sell My Recurring Investments Pending Or…" at bounding box center [363, 119] width 727 height 1203
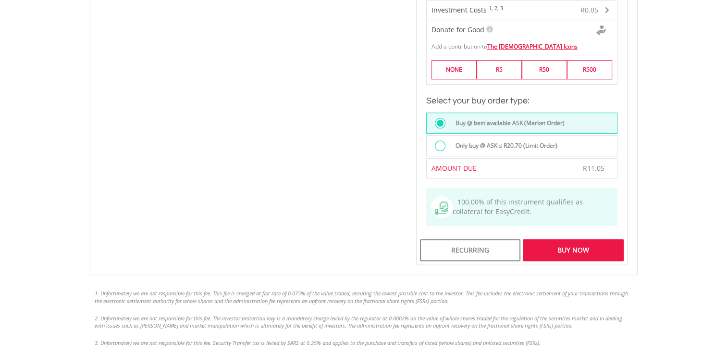
scroll to position [676, 0]
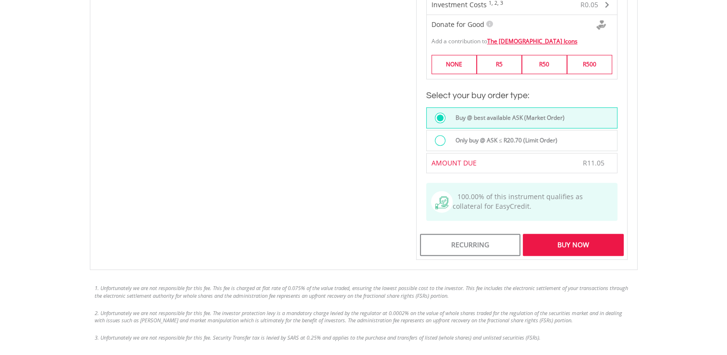
click at [546, 239] on div "Buy Now" at bounding box center [573, 245] width 100 height 22
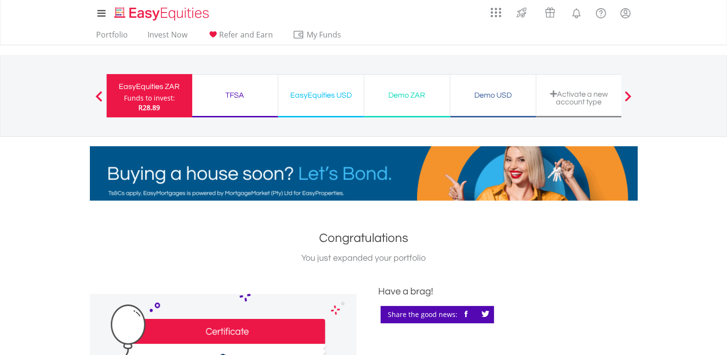
click at [140, 98] on div "Funds to invest:" at bounding box center [149, 98] width 51 height 10
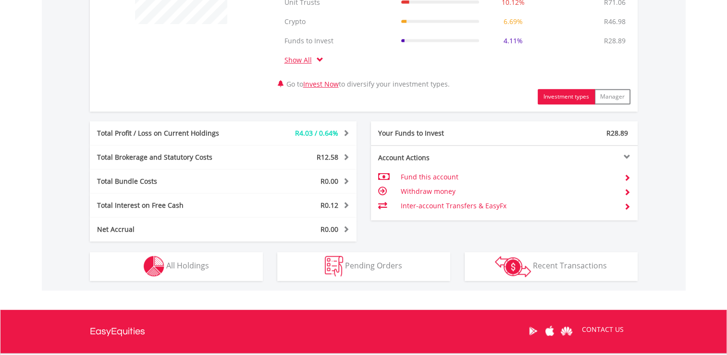
scroll to position [438, 0]
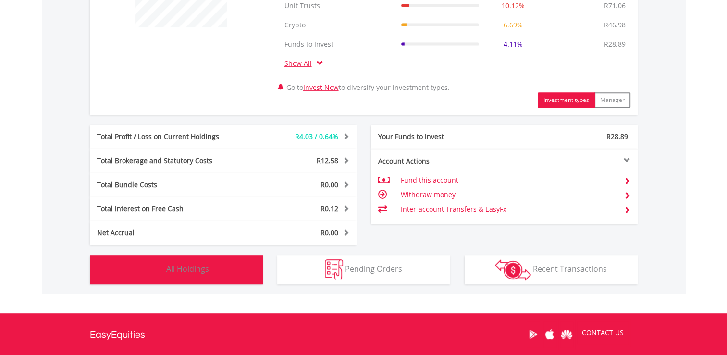
click at [240, 264] on button "Holdings All Holdings" at bounding box center [176, 269] width 173 height 29
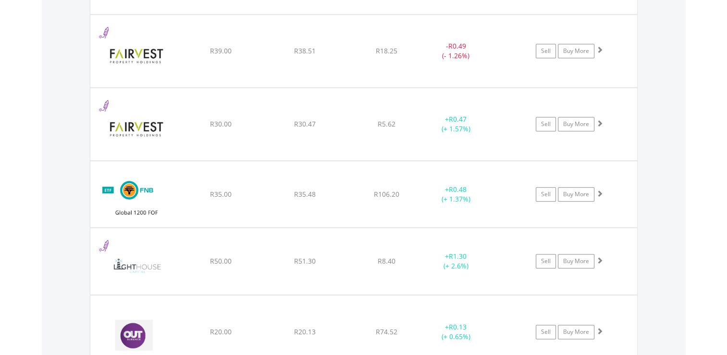
scroll to position [1059, 0]
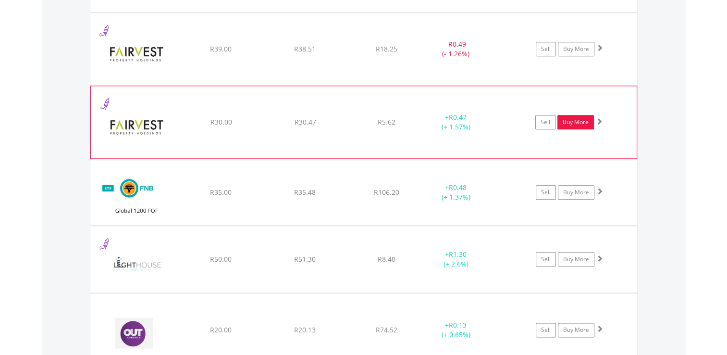
click at [579, 115] on link "Buy More" at bounding box center [575, 122] width 37 height 14
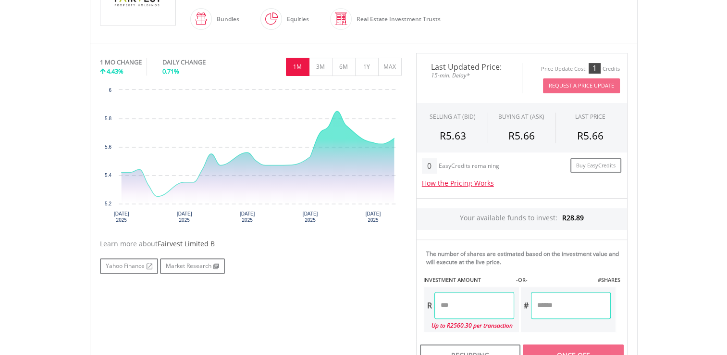
scroll to position [258, 0]
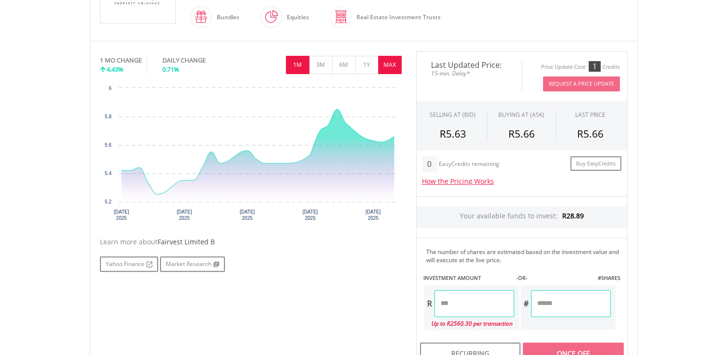
click at [382, 69] on button "MAX" at bounding box center [390, 65] width 24 height 18
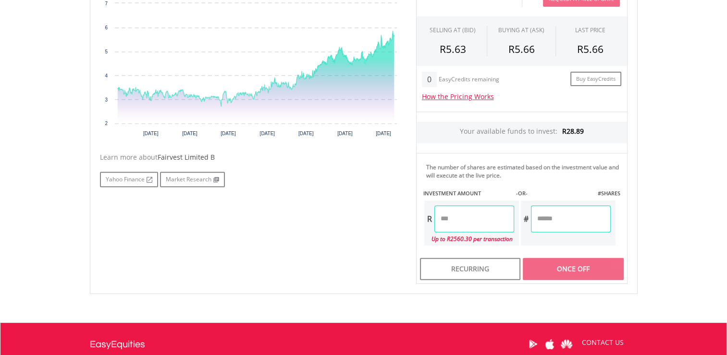
scroll to position [352, 0]
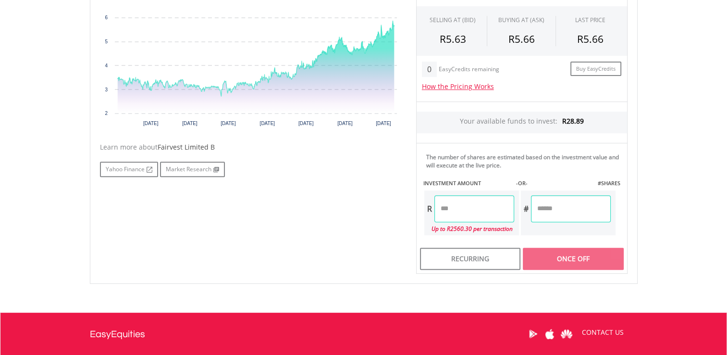
click at [493, 199] on input "number" at bounding box center [474, 208] width 80 height 27
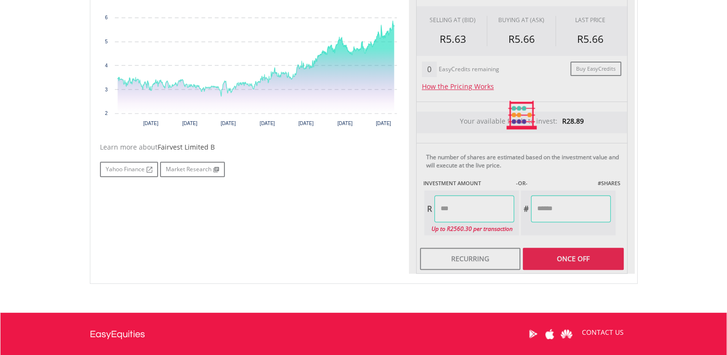
type input "*****"
type input "******"
click at [709, 101] on body "My Investments Invest Now New Listings Sell My Recurring Investments Pending Or…" at bounding box center [363, 54] width 727 height 812
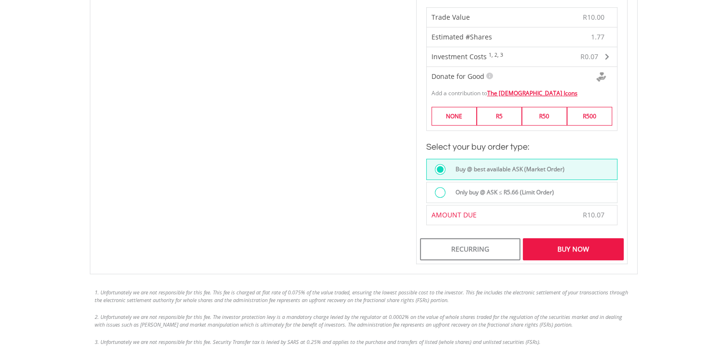
scroll to position [603, 0]
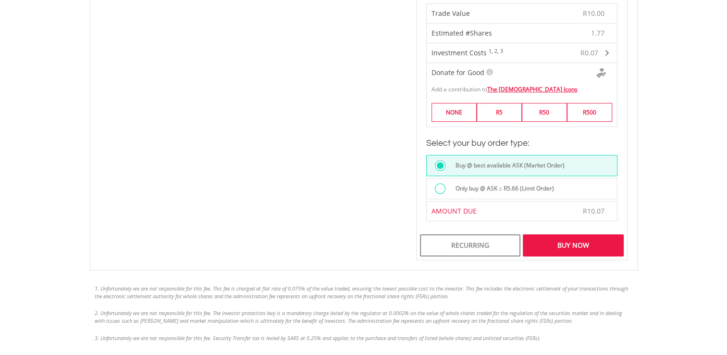
click at [587, 237] on div "Buy Now" at bounding box center [573, 245] width 100 height 22
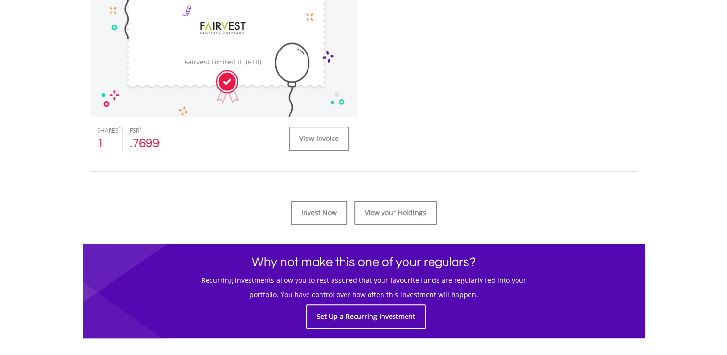
scroll to position [357, 0]
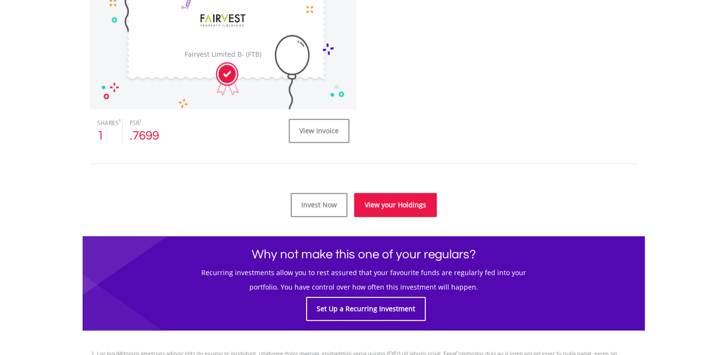
click at [406, 204] on link "View your Holdings" at bounding box center [395, 205] width 83 height 24
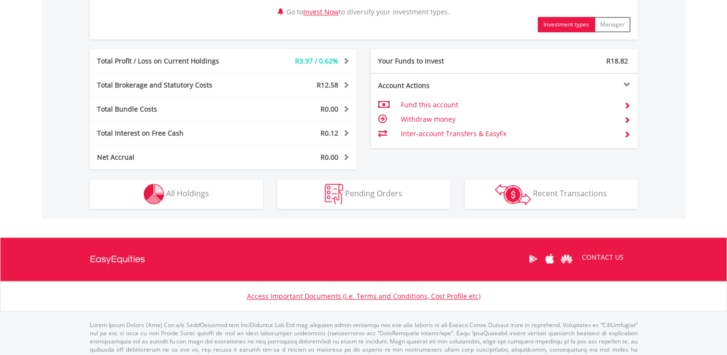
scroll to position [512, 0]
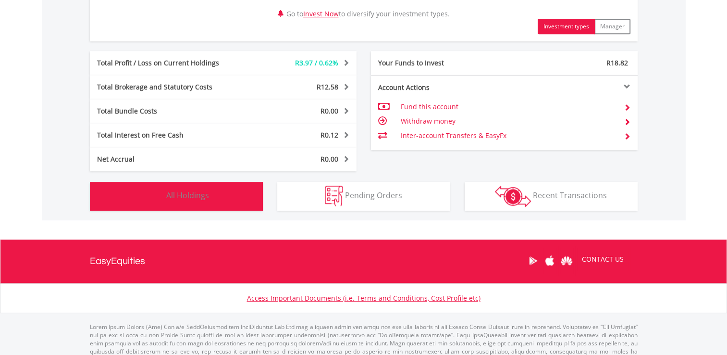
click at [221, 192] on button "Holdings All Holdings" at bounding box center [176, 196] width 173 height 29
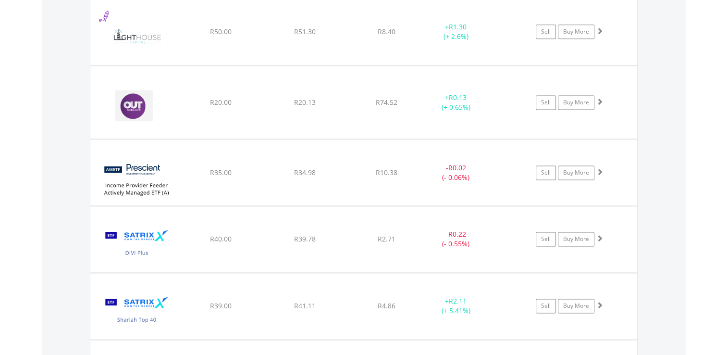
scroll to position [1284, 0]
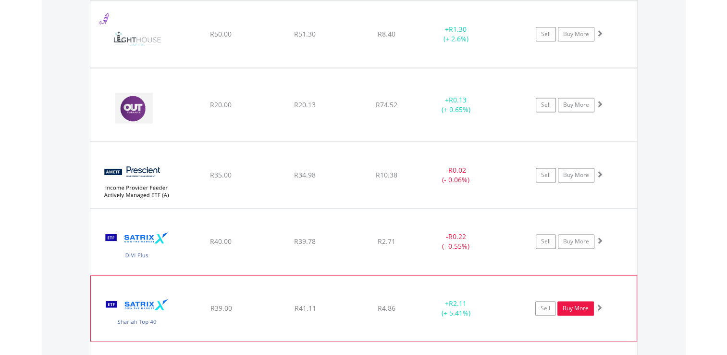
click at [568, 301] on link "Buy More" at bounding box center [575, 308] width 37 height 14
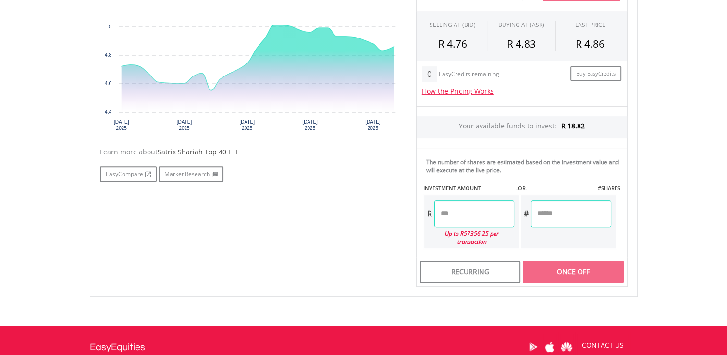
scroll to position [358, 0]
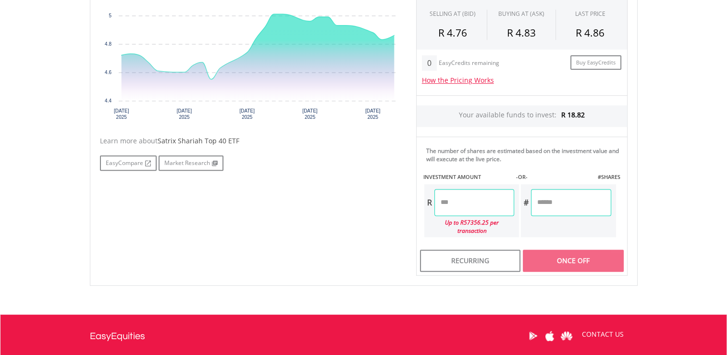
click at [471, 203] on input "number" at bounding box center [474, 202] width 80 height 27
type input "*****"
type input "******"
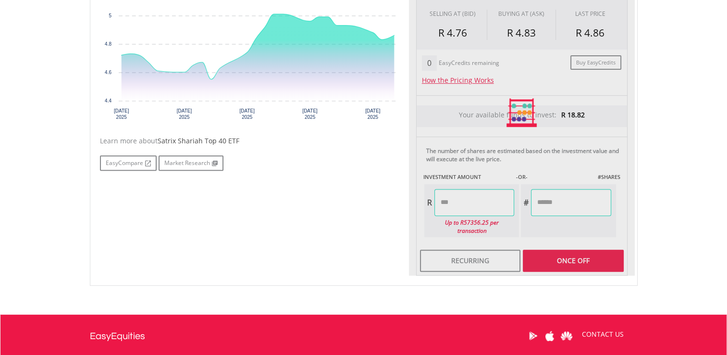
click at [706, 98] on body "My Investments Invest Now New Listings Sell My Recurring Investments Pending Or…" at bounding box center [363, 52] width 727 height 820
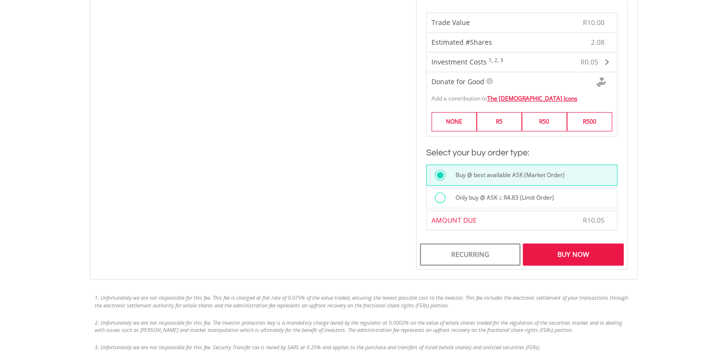
scroll to position [617, 0]
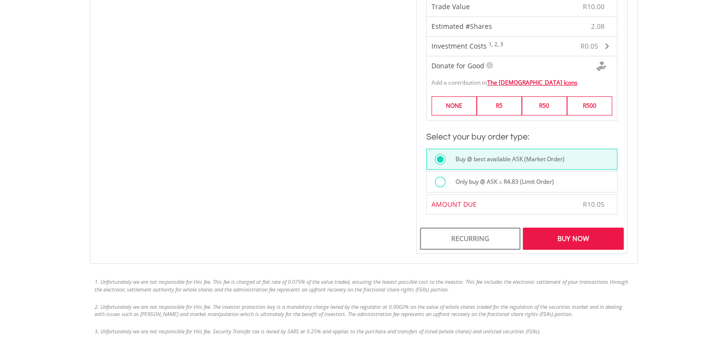
click at [555, 227] on div "Buy Now" at bounding box center [573, 238] width 100 height 22
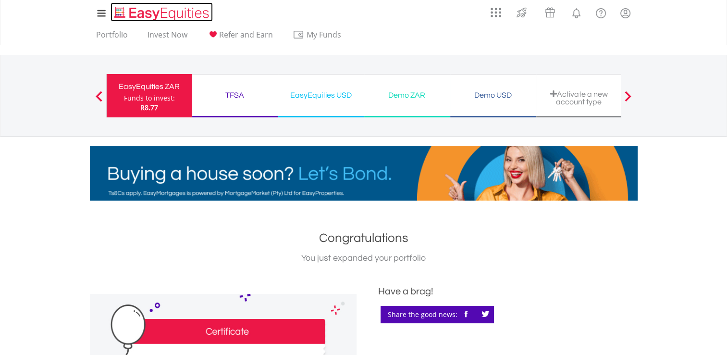
click at [190, 12] on img "Home page" at bounding box center [162, 14] width 100 height 16
